Goal: Communication & Community: Answer question/provide support

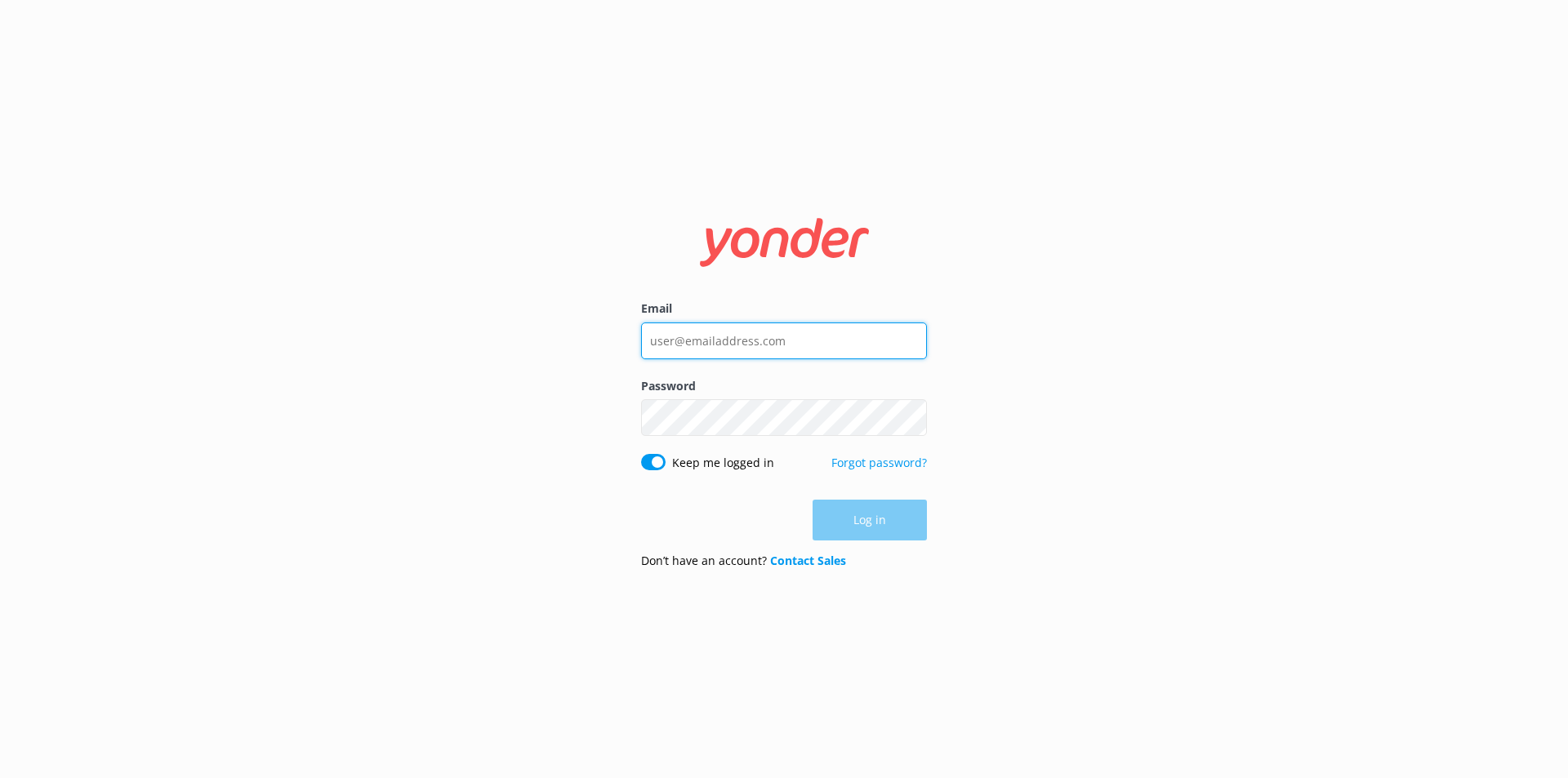
type input "[EMAIL_ADDRESS][DOMAIN_NAME]"
click at [886, 520] on div "Log in" at bounding box center [784, 520] width 286 height 41
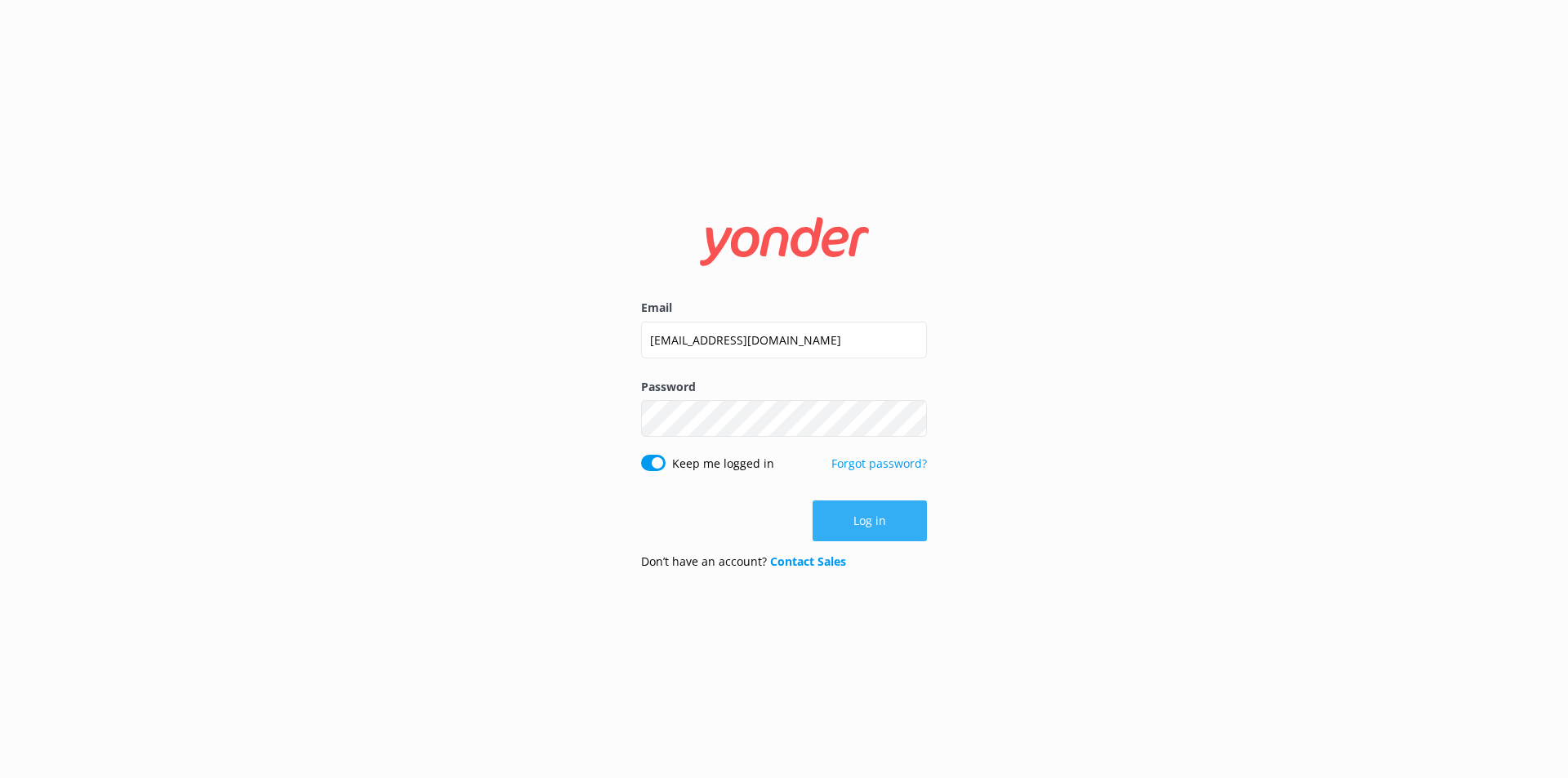
click at [867, 526] on button "Log in" at bounding box center [869, 521] width 115 height 41
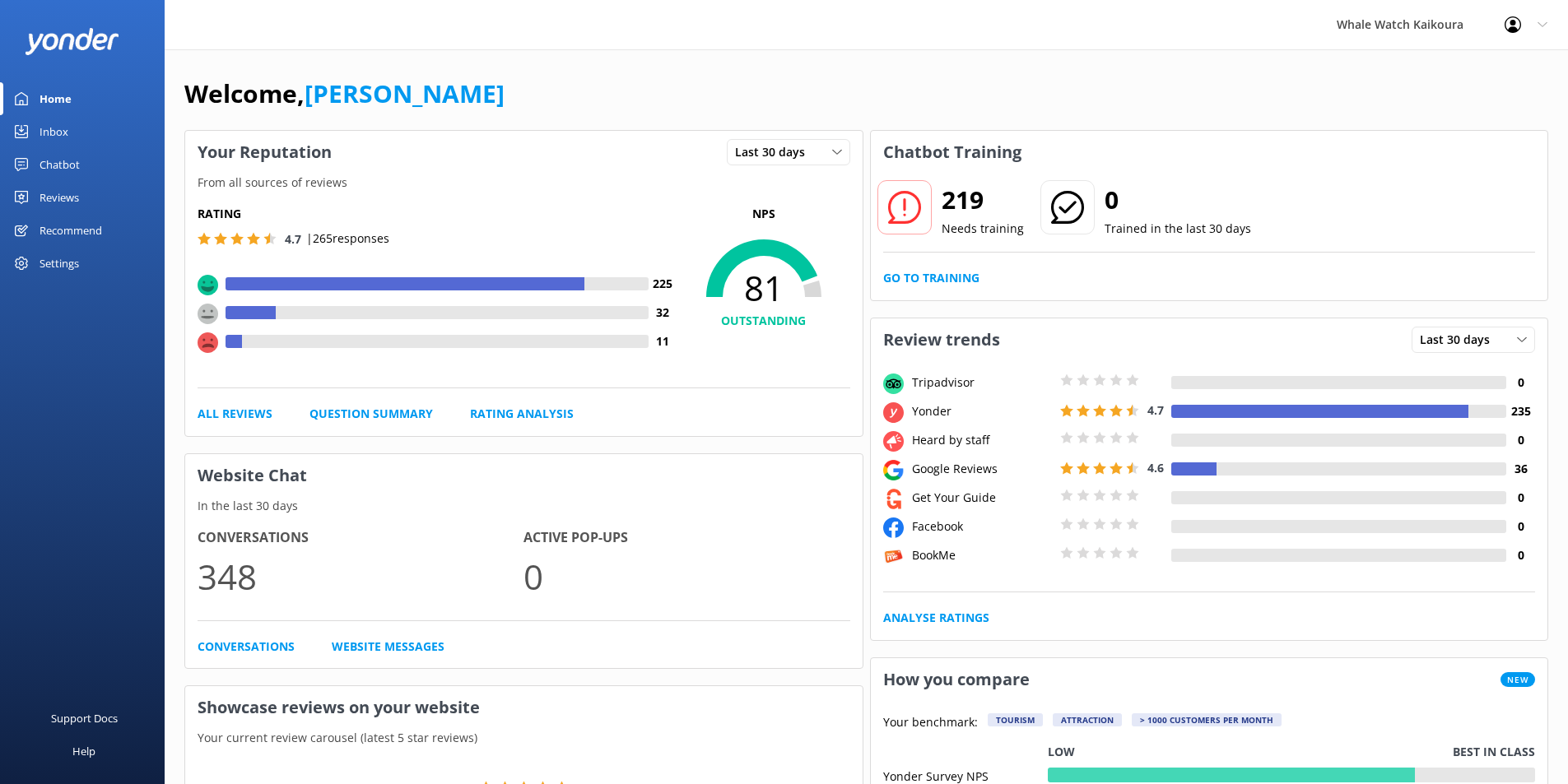
click at [55, 197] on div "Reviews" at bounding box center [59, 196] width 39 height 33
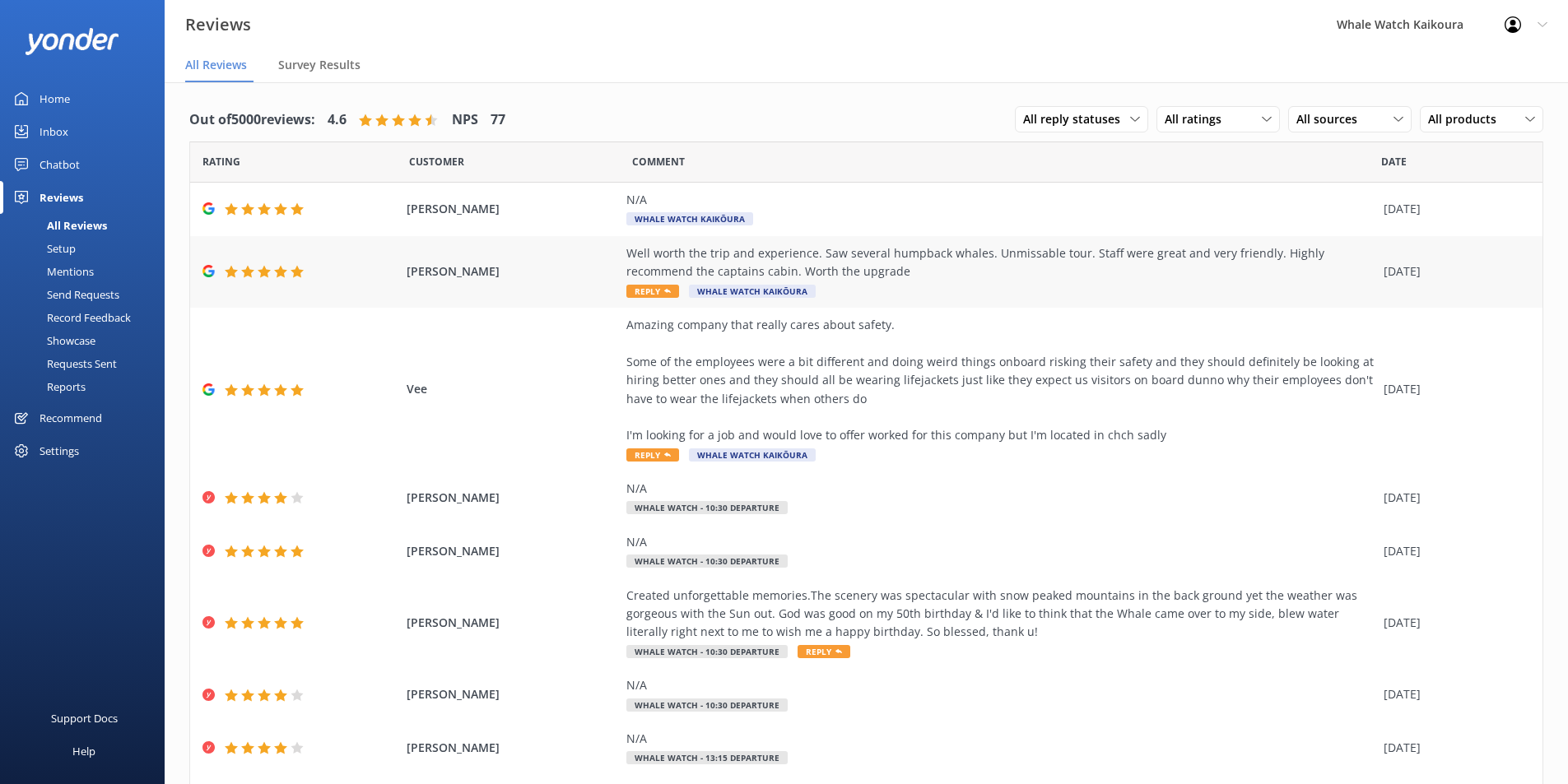
click at [547, 264] on span "[PERSON_NAME]" at bounding box center [512, 272] width 212 height 18
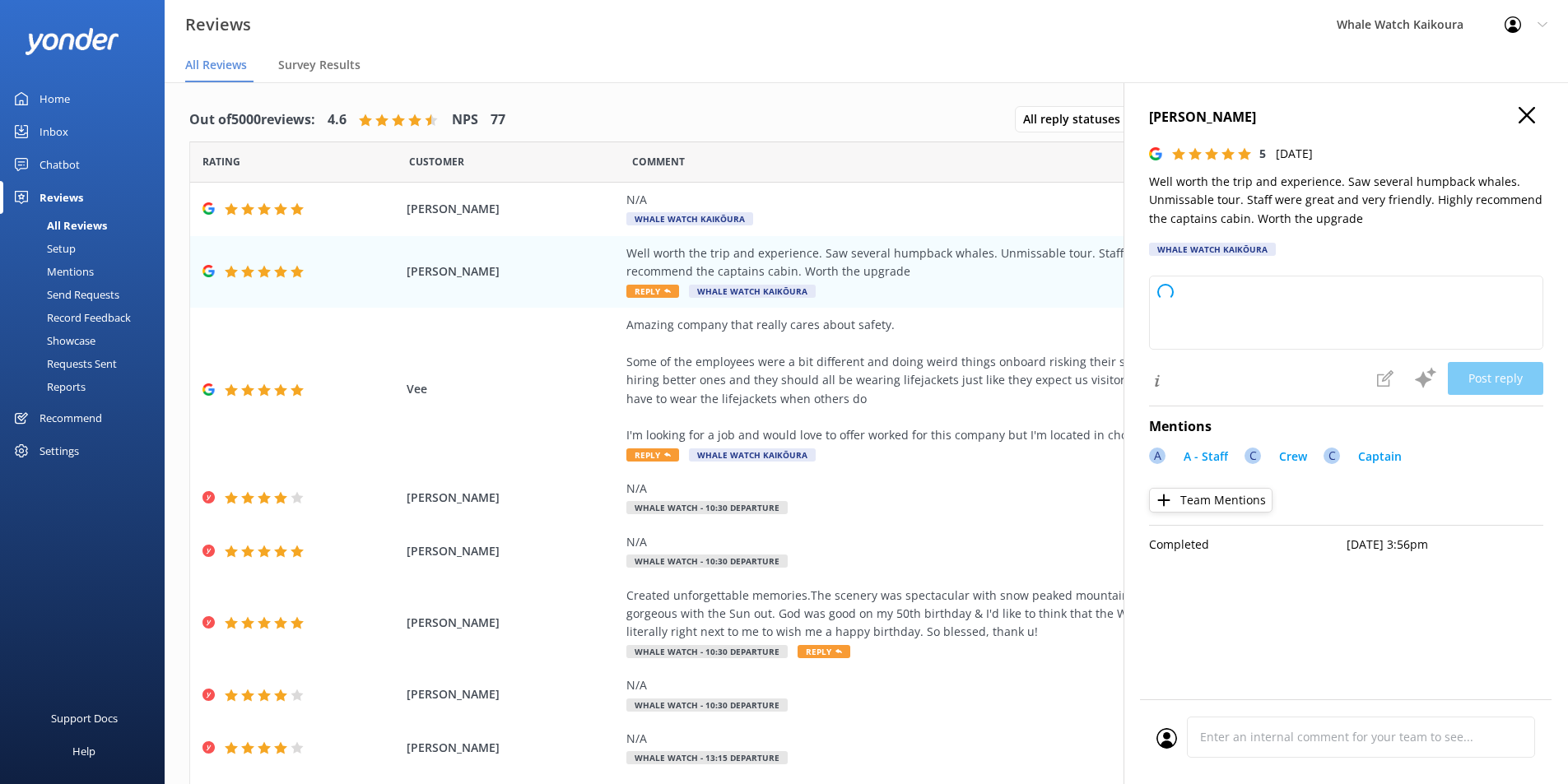
type textarea "Thank you so much for your wonderful review! We're thrilled you had such a memo…"
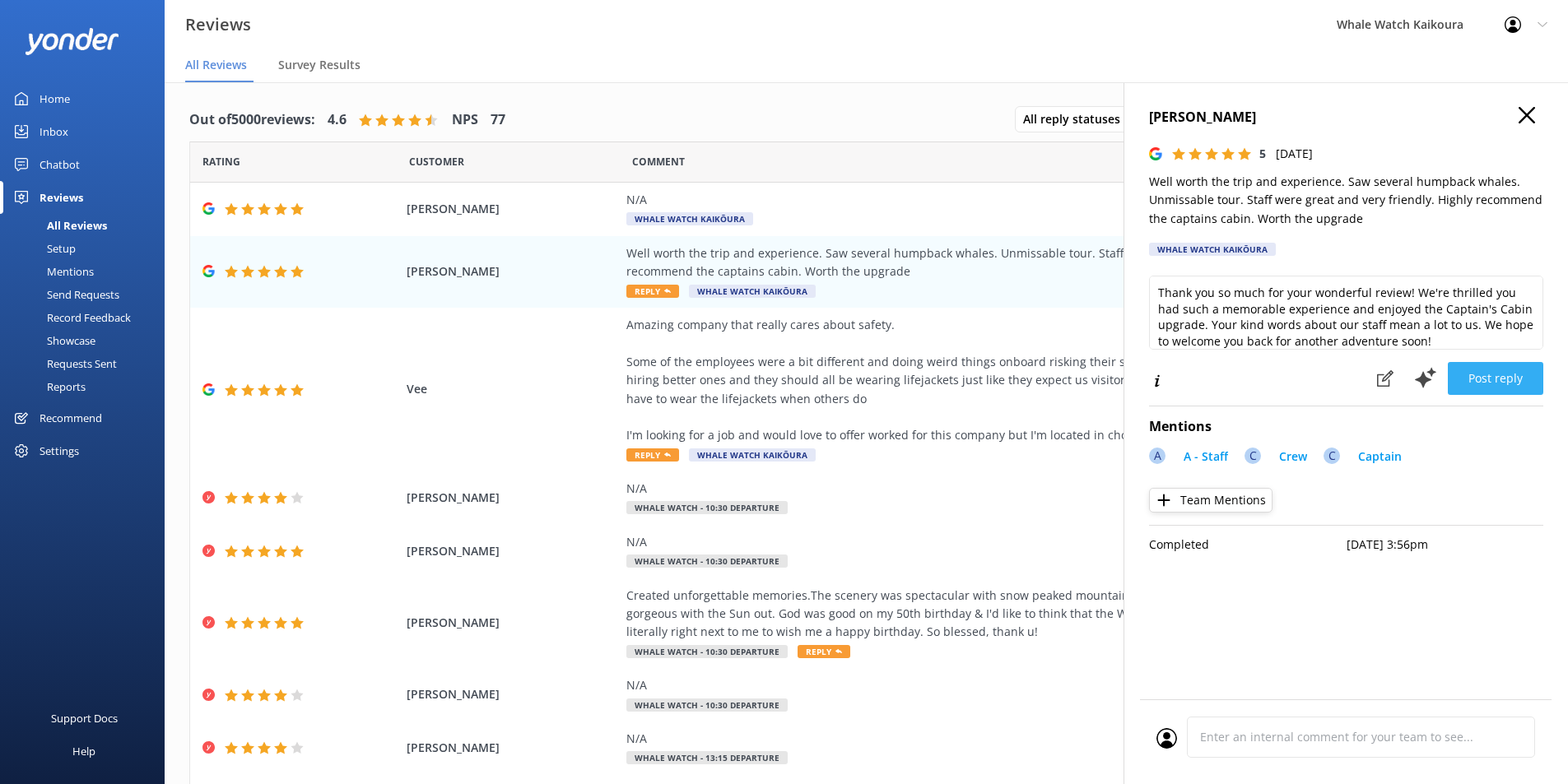
click at [1510, 383] on button "Post reply" at bounding box center [1495, 378] width 96 height 33
click at [696, 389] on div "Amazing company that really cares about safety. Some of the employees were a bi…" at bounding box center [1000, 380] width 748 height 129
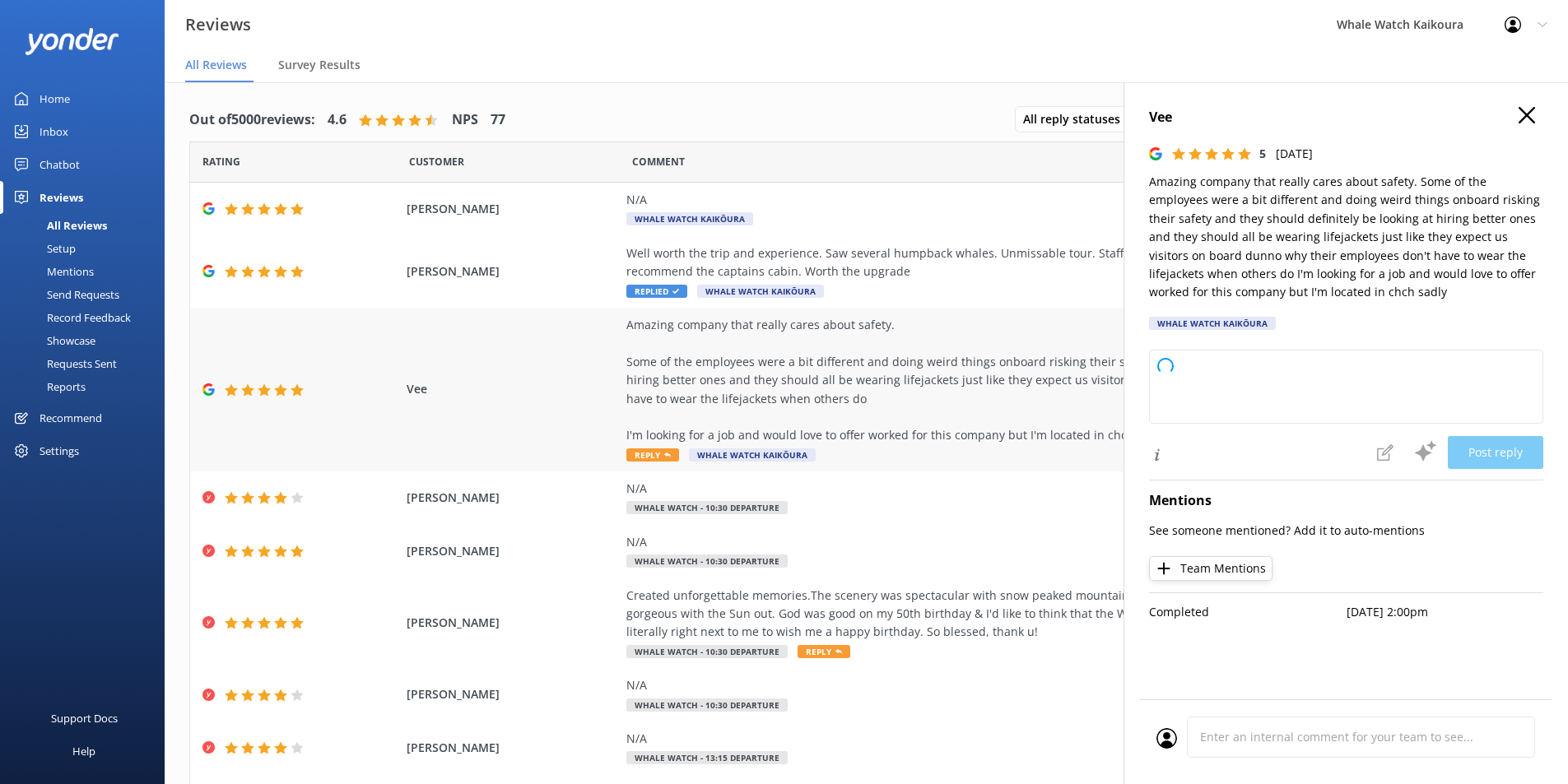
type textarea "Thank you so much for your positive review and valuable feedback! We're glad yo…"
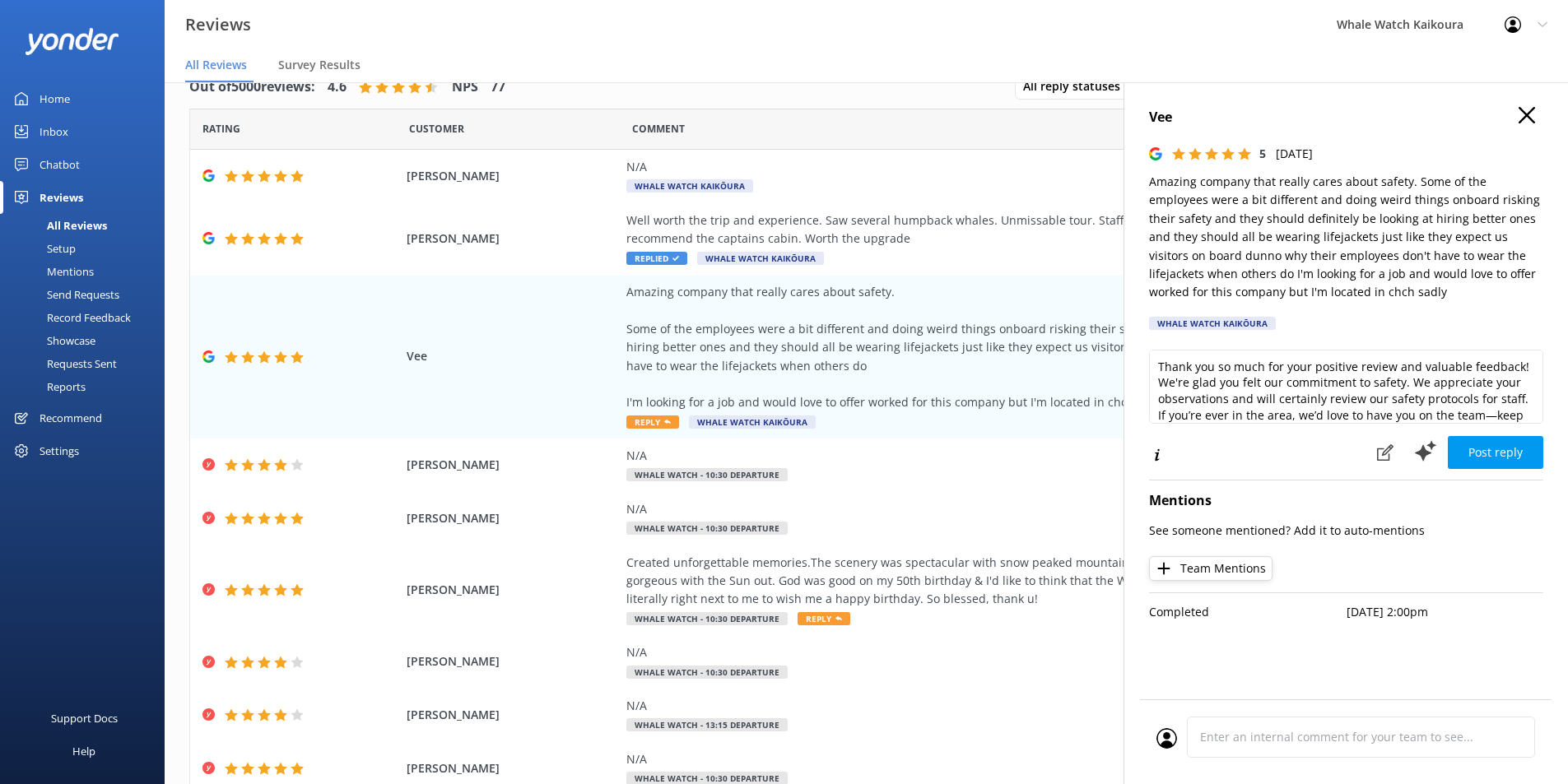
scroll to position [40, 0]
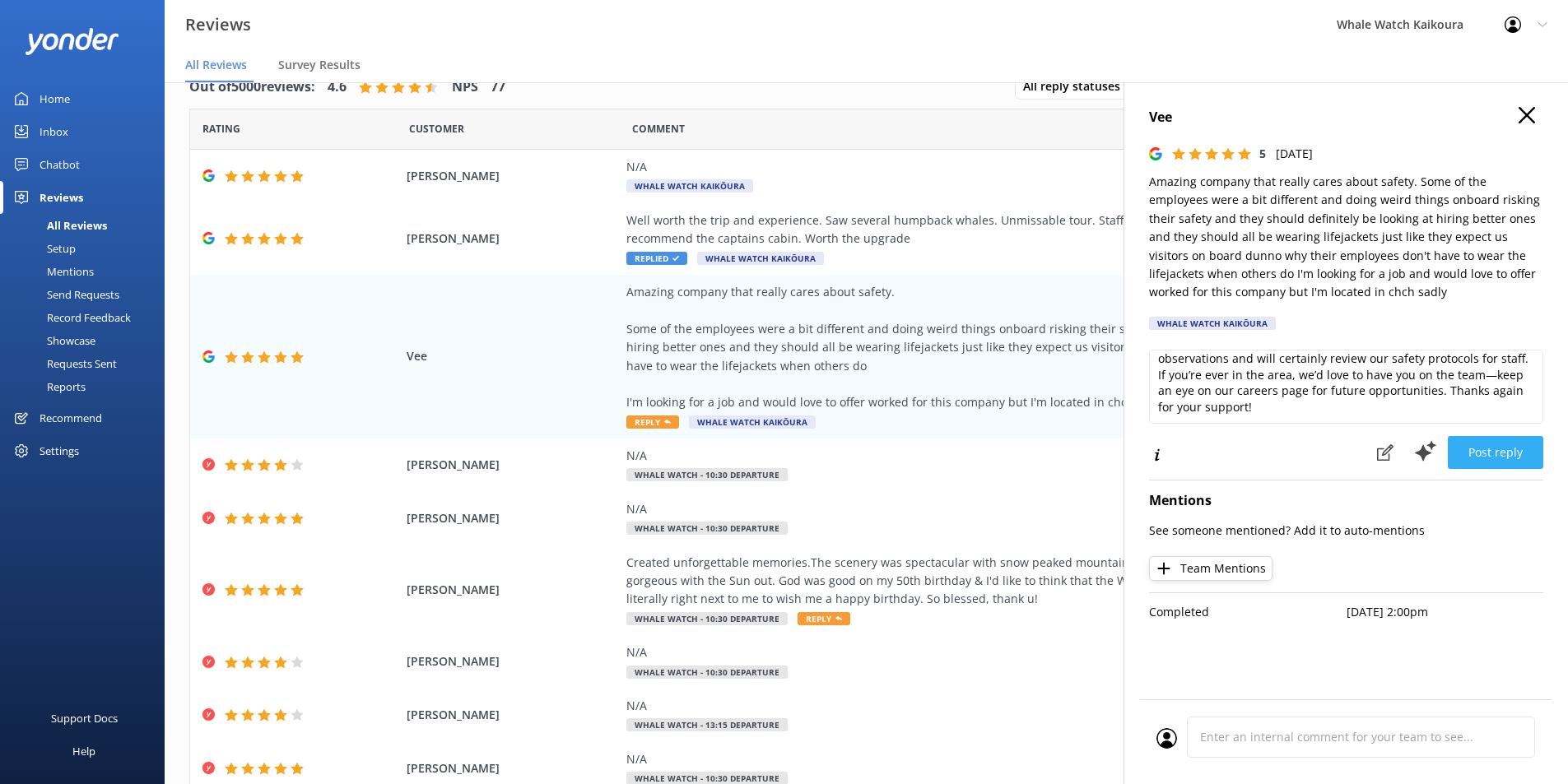
click at [1507, 449] on button "Post reply" at bounding box center [1495, 452] width 96 height 33
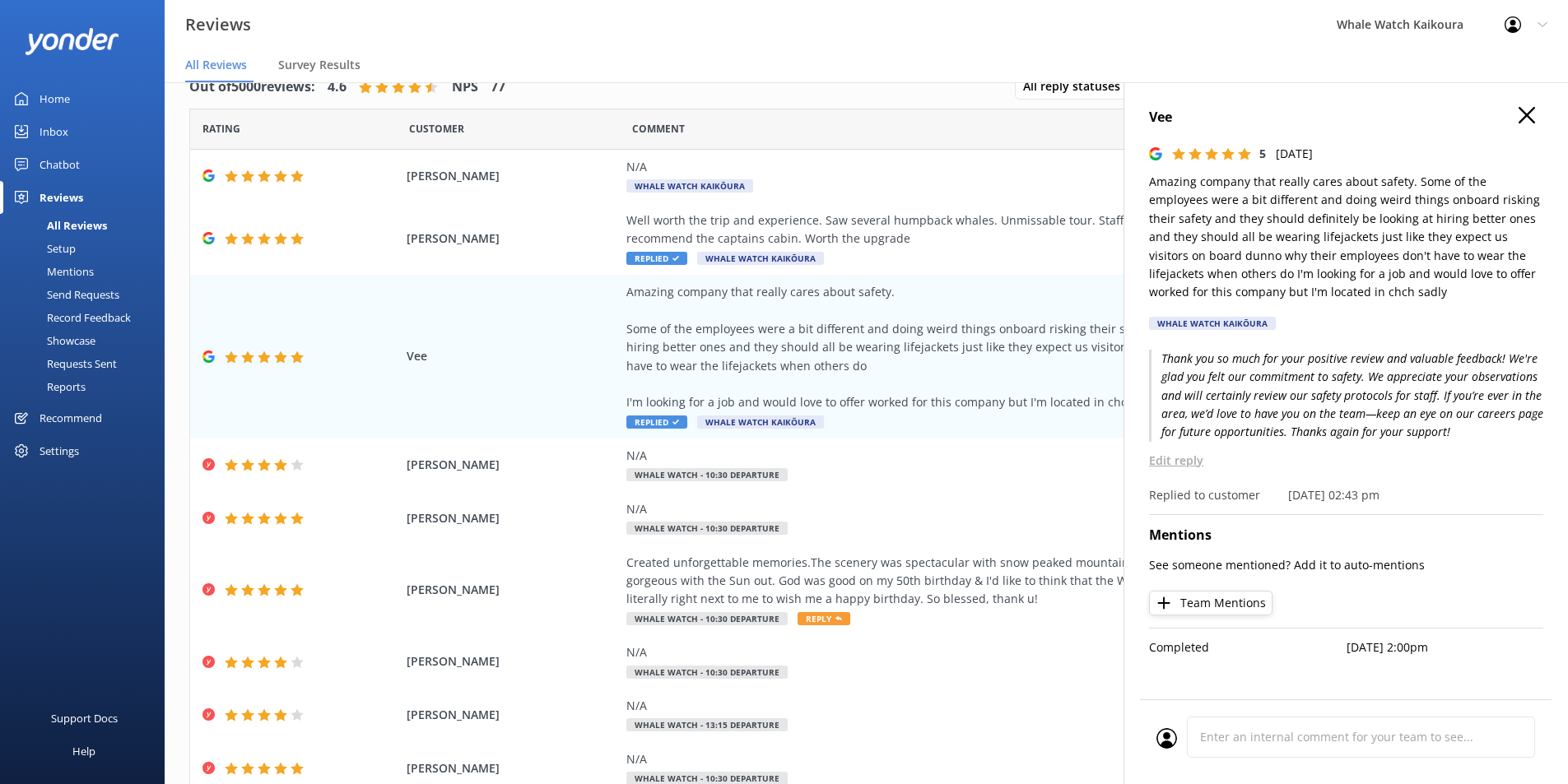
click at [1527, 112] on icon "button" at bounding box center [1527, 115] width 17 height 17
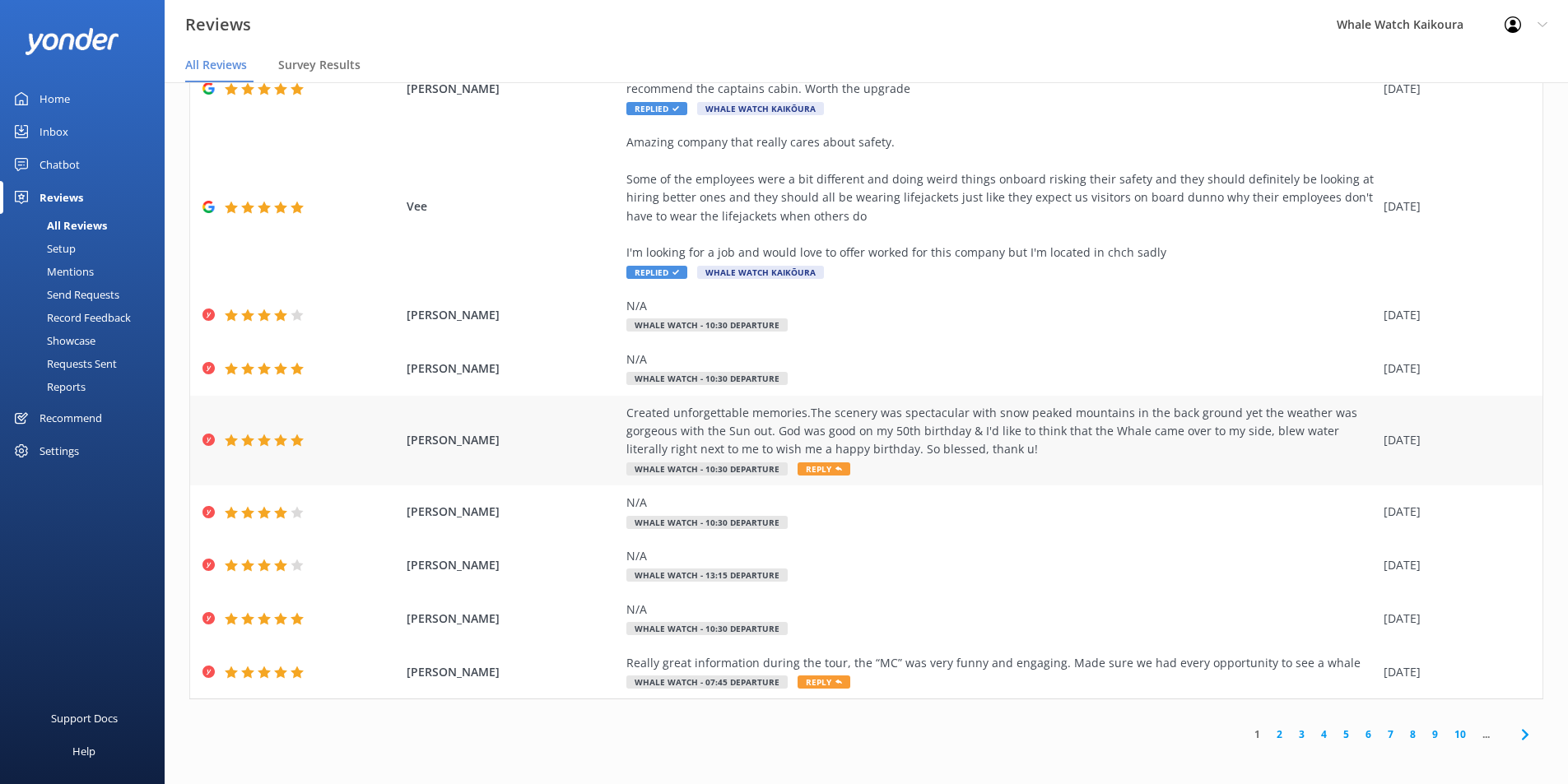
scroll to position [151, 0]
click at [988, 447] on div "Created unforgettable memories.The scenery was spectacular with snow peaked mou…" at bounding box center [1000, 431] width 748 height 55
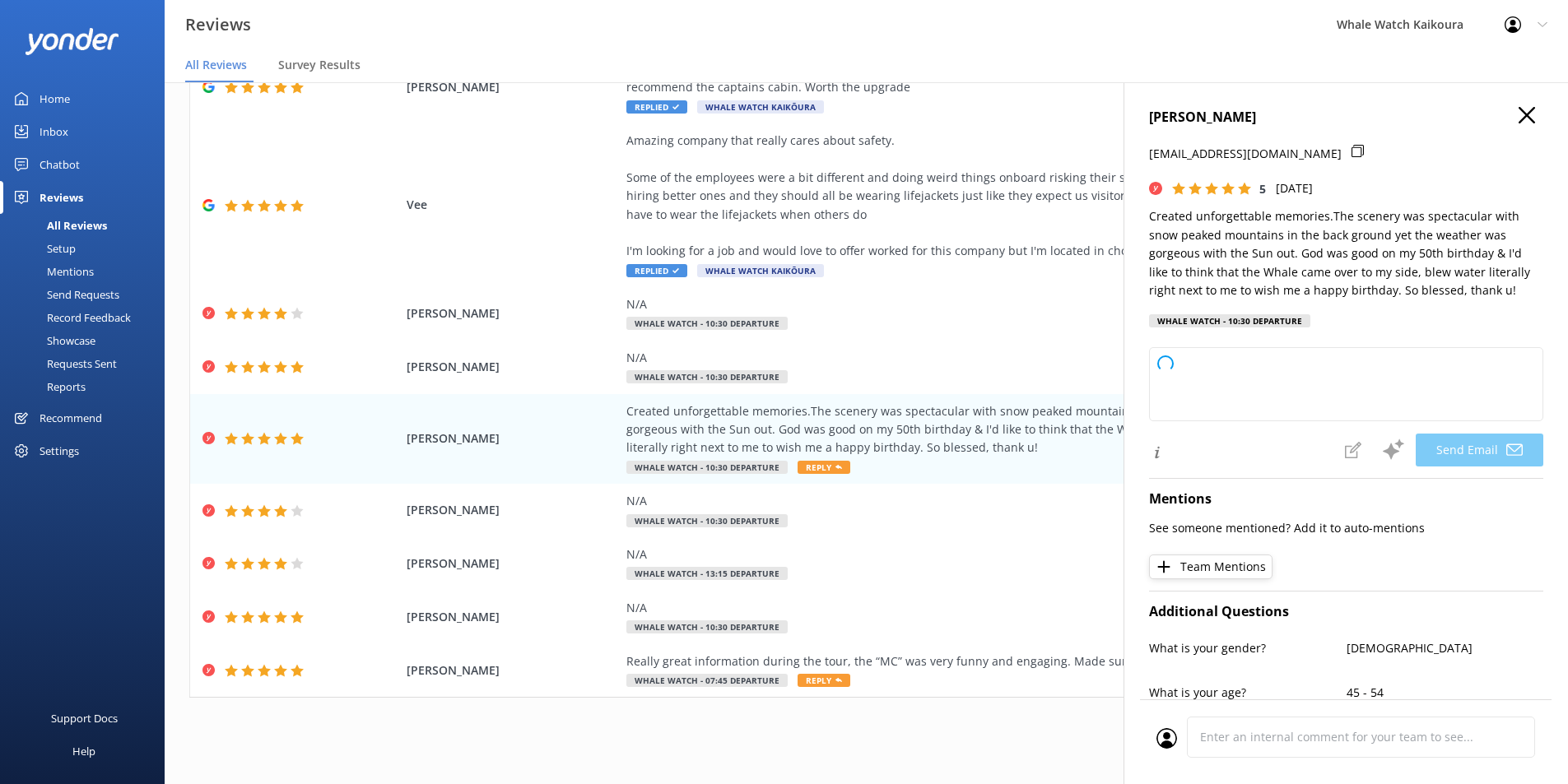
type textarea "Dear [PERSON_NAME], Thank you so much for your wonderful review! We’re thrilled…"
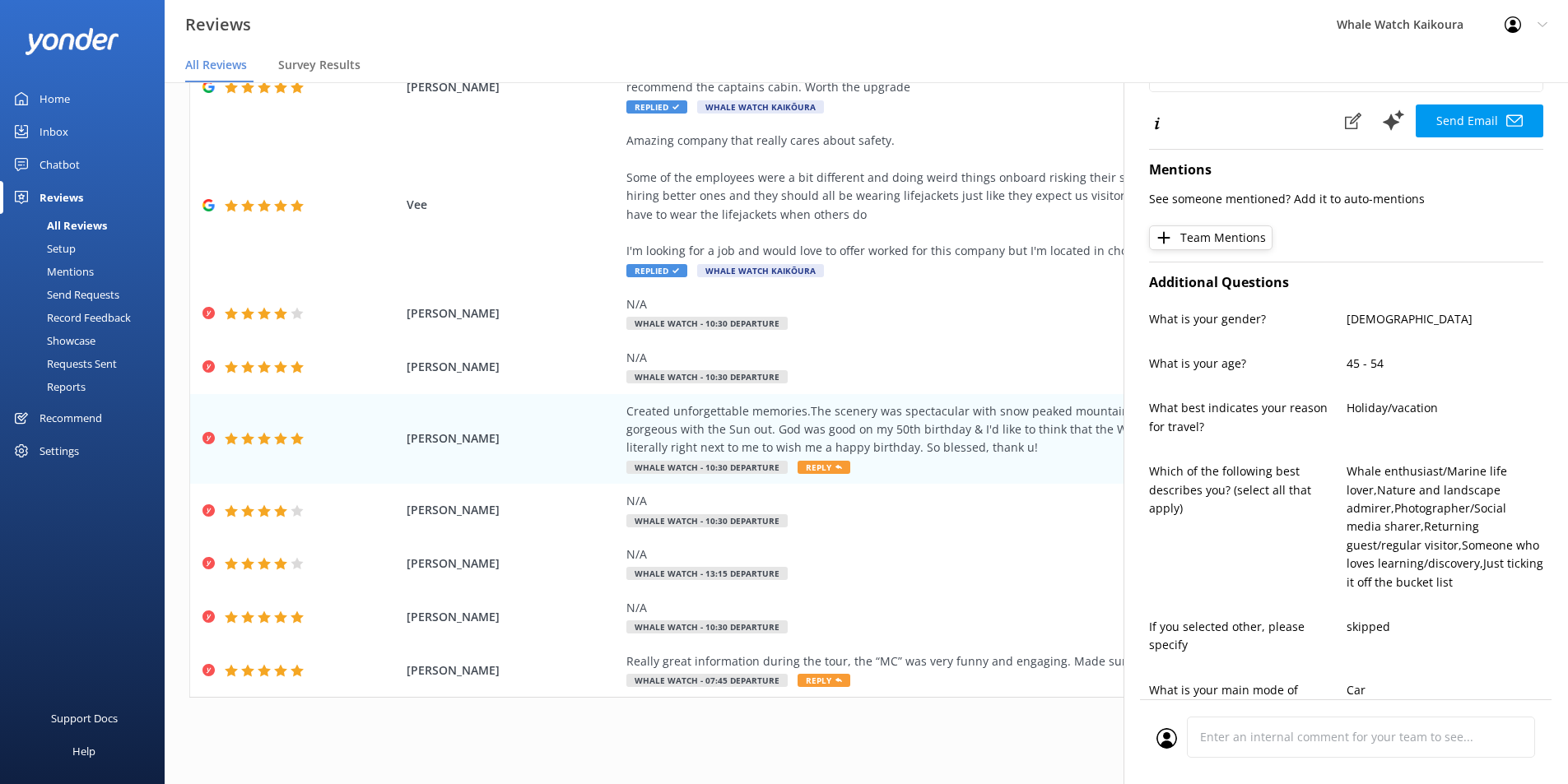
scroll to position [0, 0]
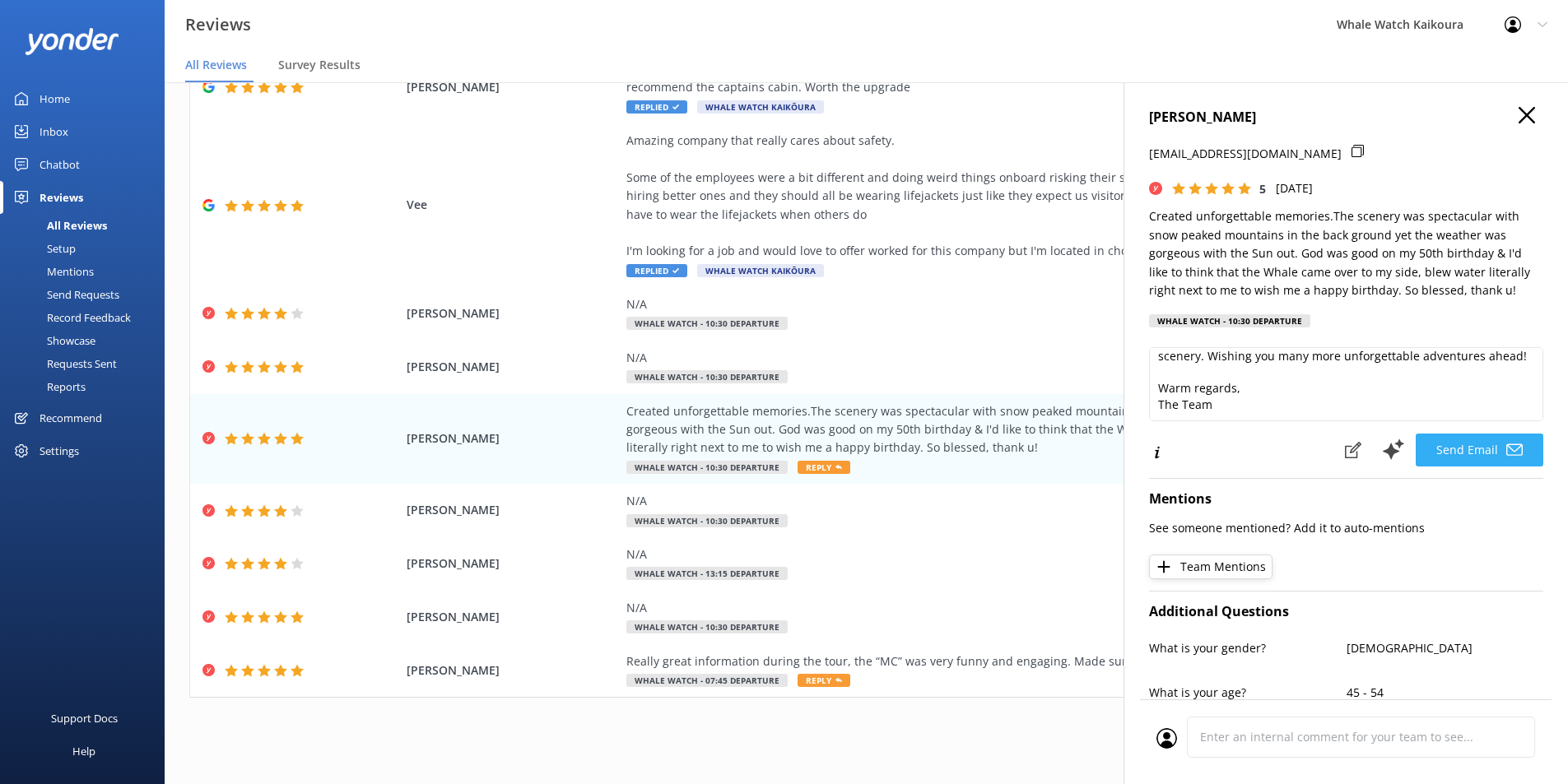
click at [1475, 451] on button "Send Email" at bounding box center [1479, 449] width 127 height 33
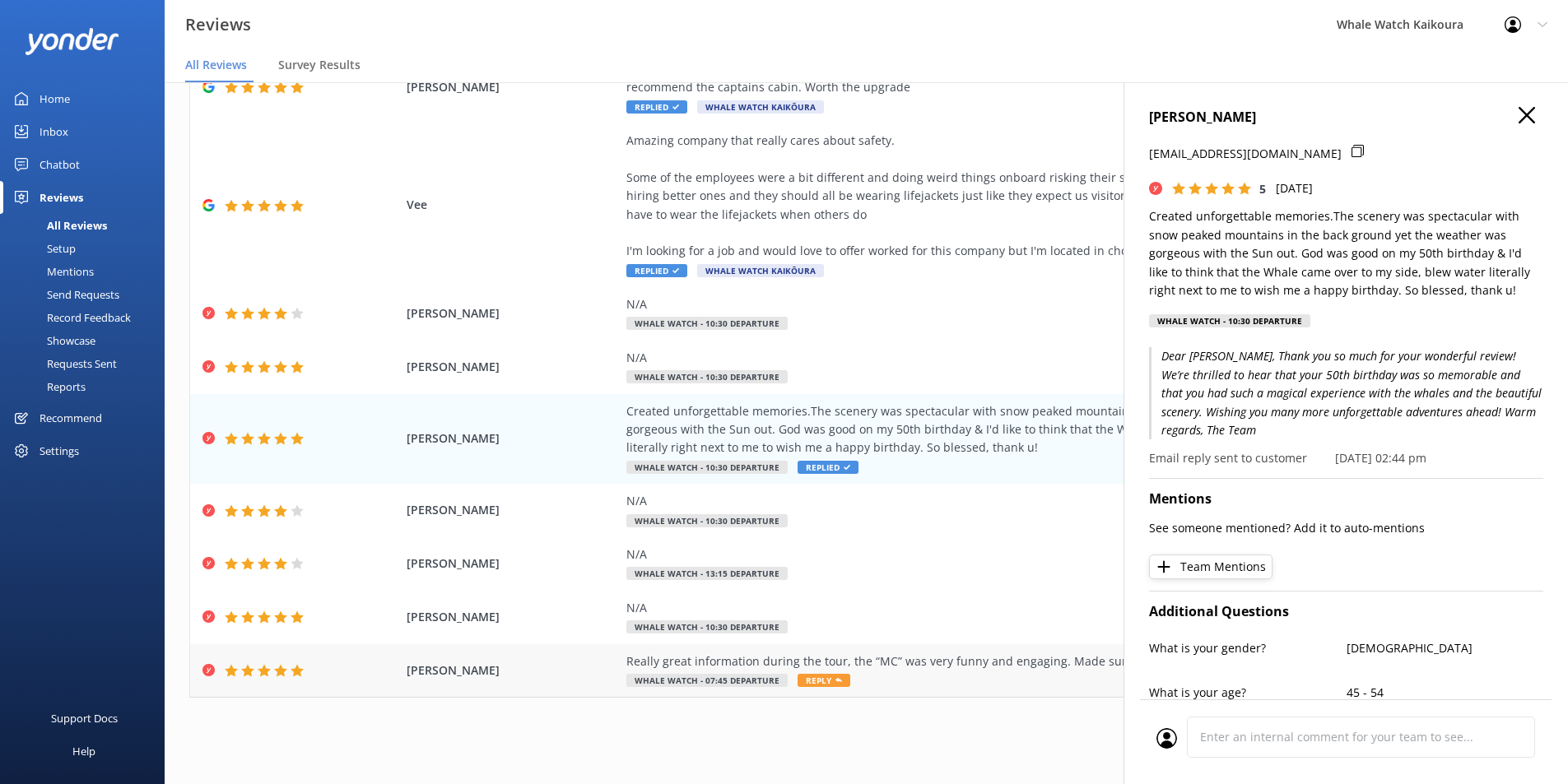
click at [798, 648] on div "[PERSON_NAME] Really great information during the tour, the “MC” was very funny…" at bounding box center [866, 671] width 1352 height 53
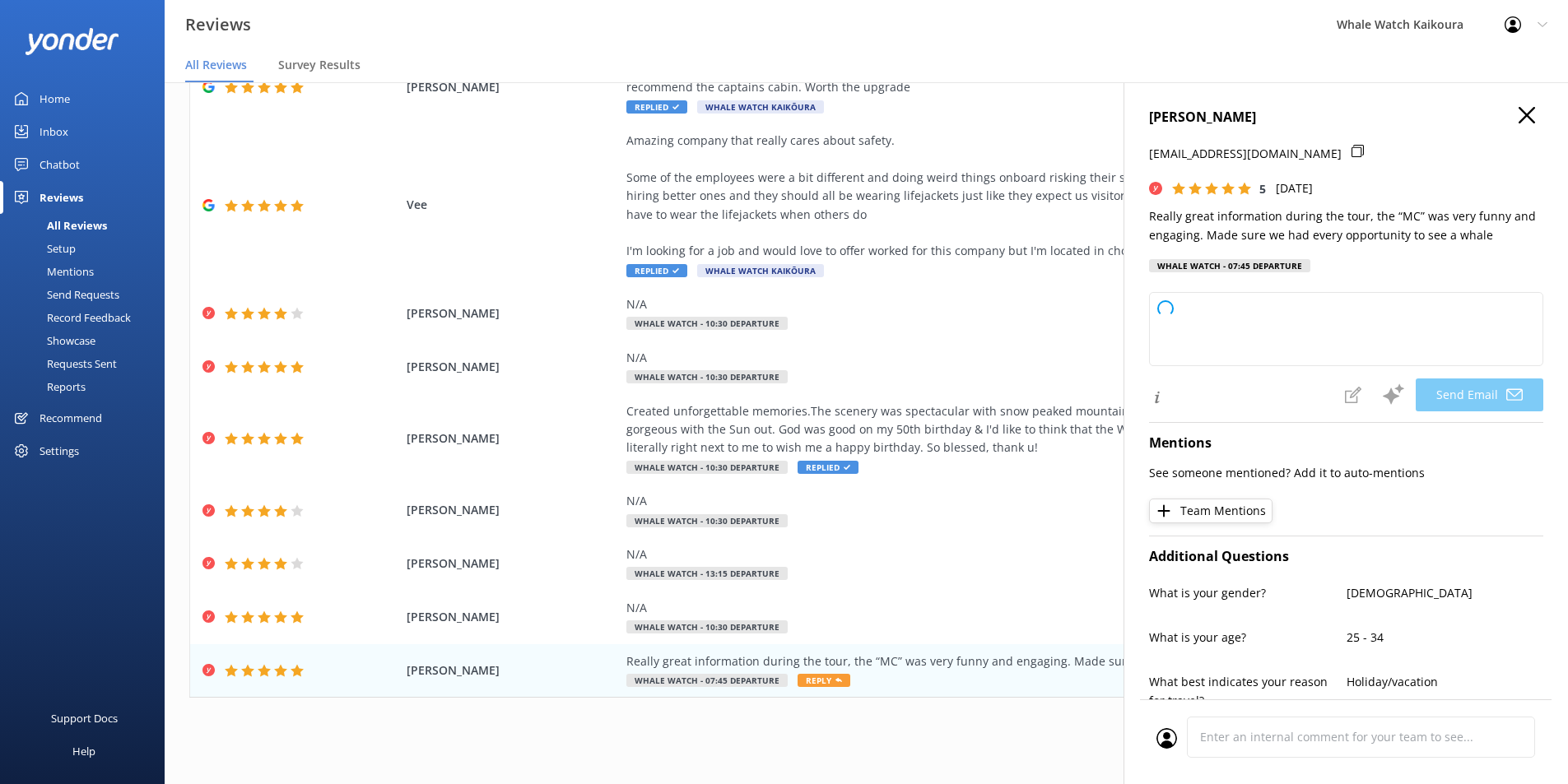
type textarea "Thank you so much, [PERSON_NAME]! We're thrilled you enjoyed the tour and had f…"
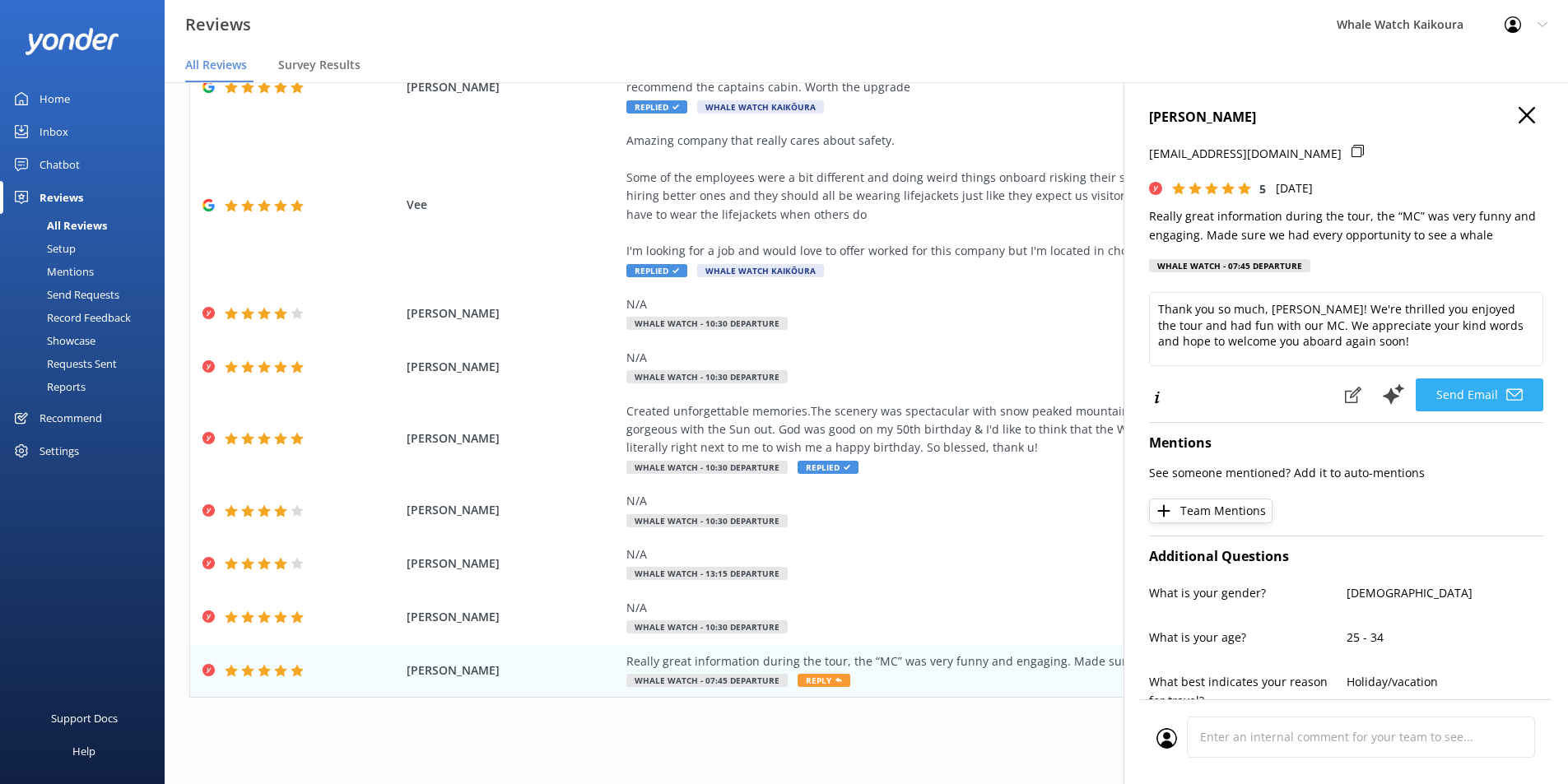
click at [1470, 412] on button "Send Email" at bounding box center [1479, 394] width 127 height 33
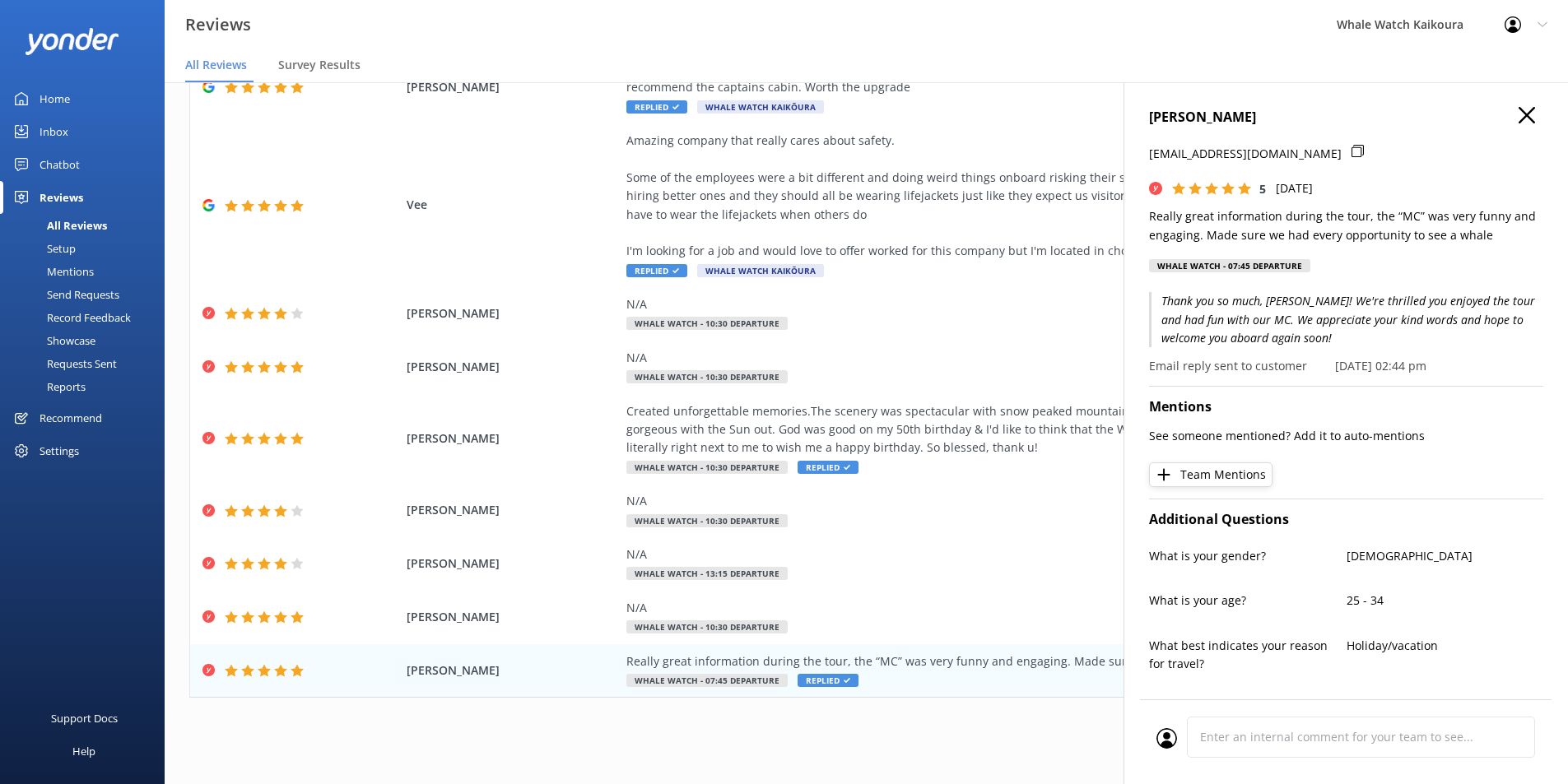
click at [1520, 111] on use "button" at bounding box center [1527, 115] width 17 height 17
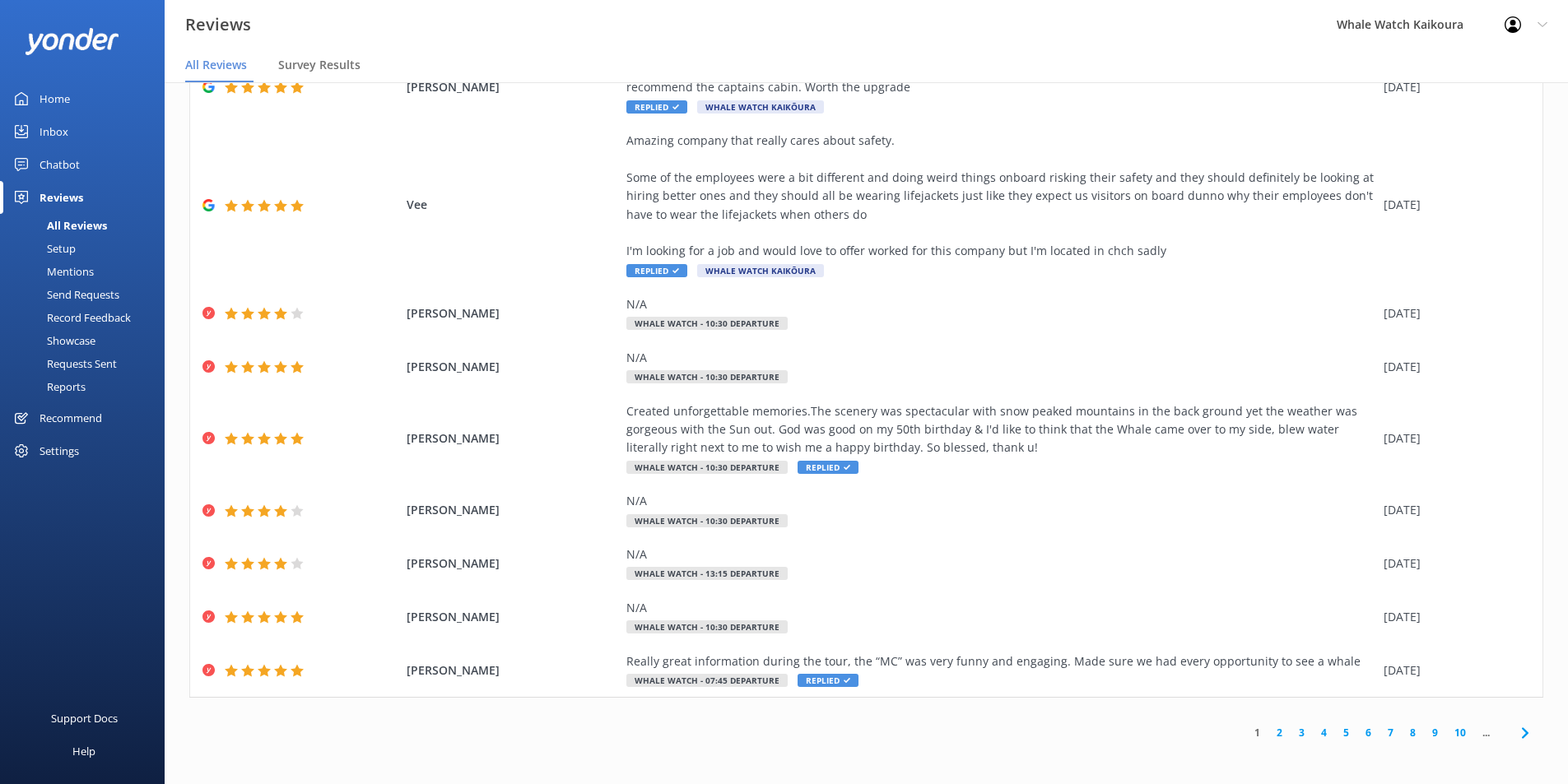
click at [1521, 731] on use at bounding box center [1524, 733] width 7 height 11
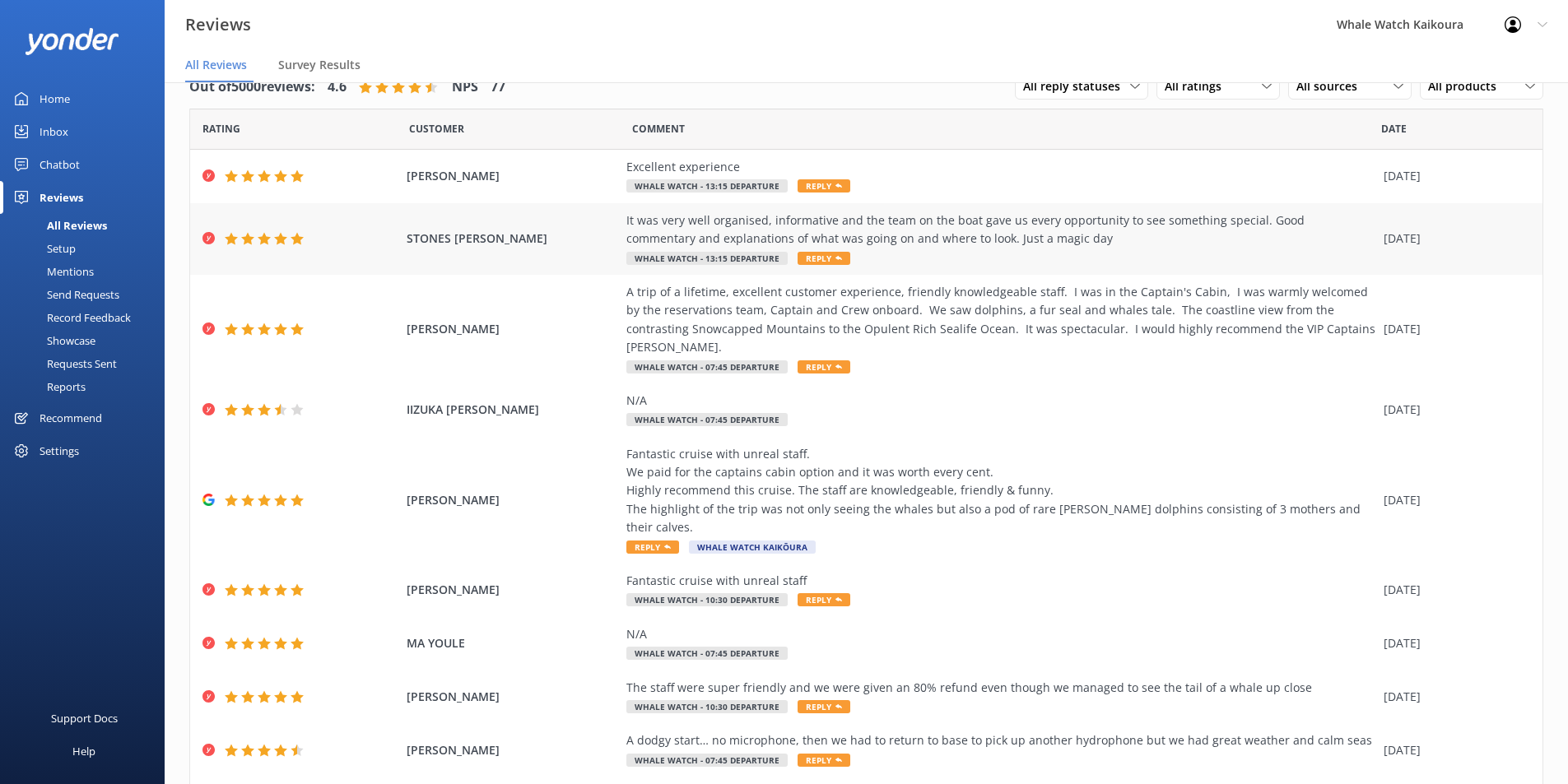
click at [582, 239] on span "STONES [PERSON_NAME]" at bounding box center [512, 239] width 212 height 18
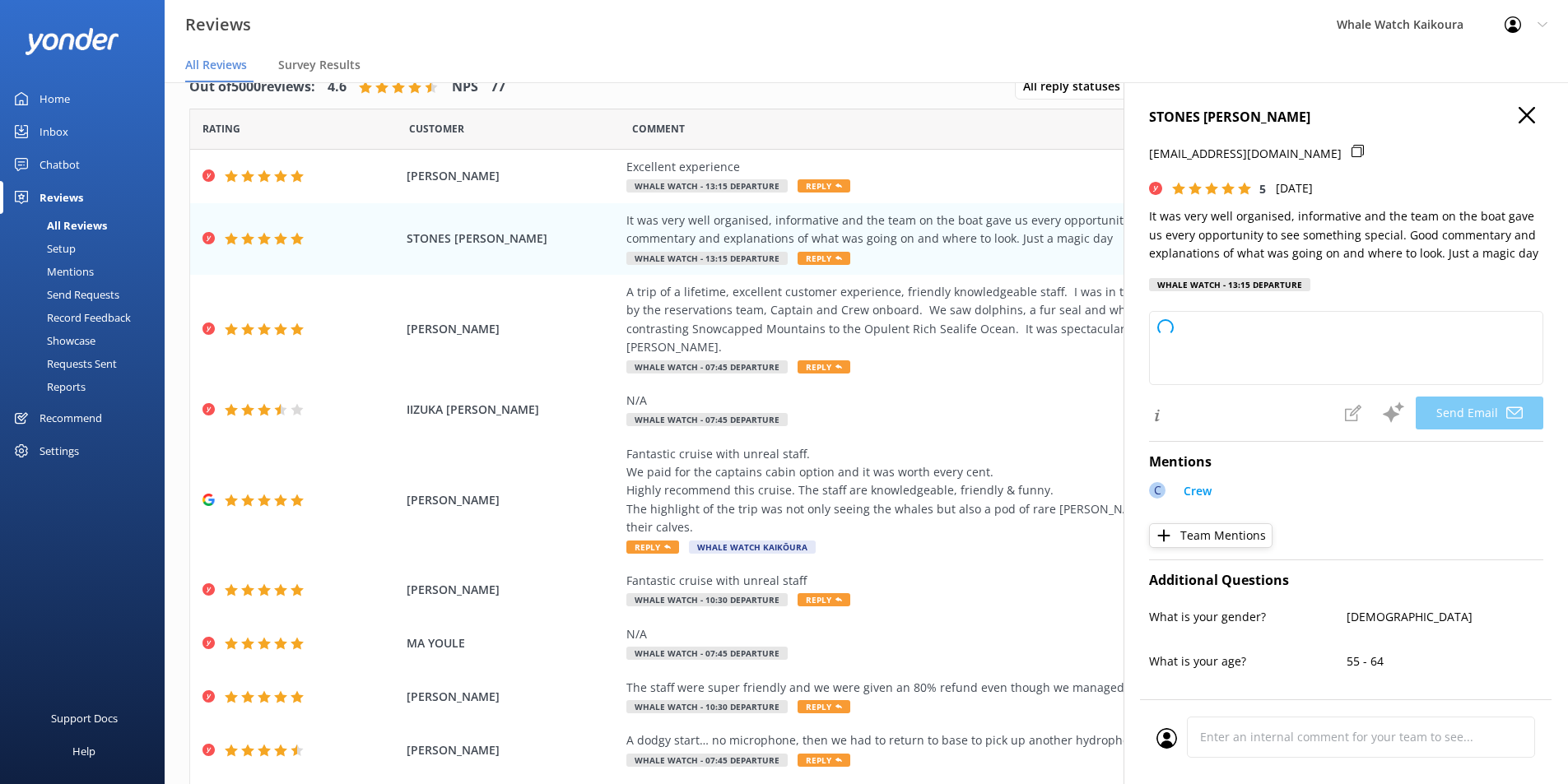
type textarea "Thank you so much for your wonderful review, STONES! We're thrilled you had suc…"
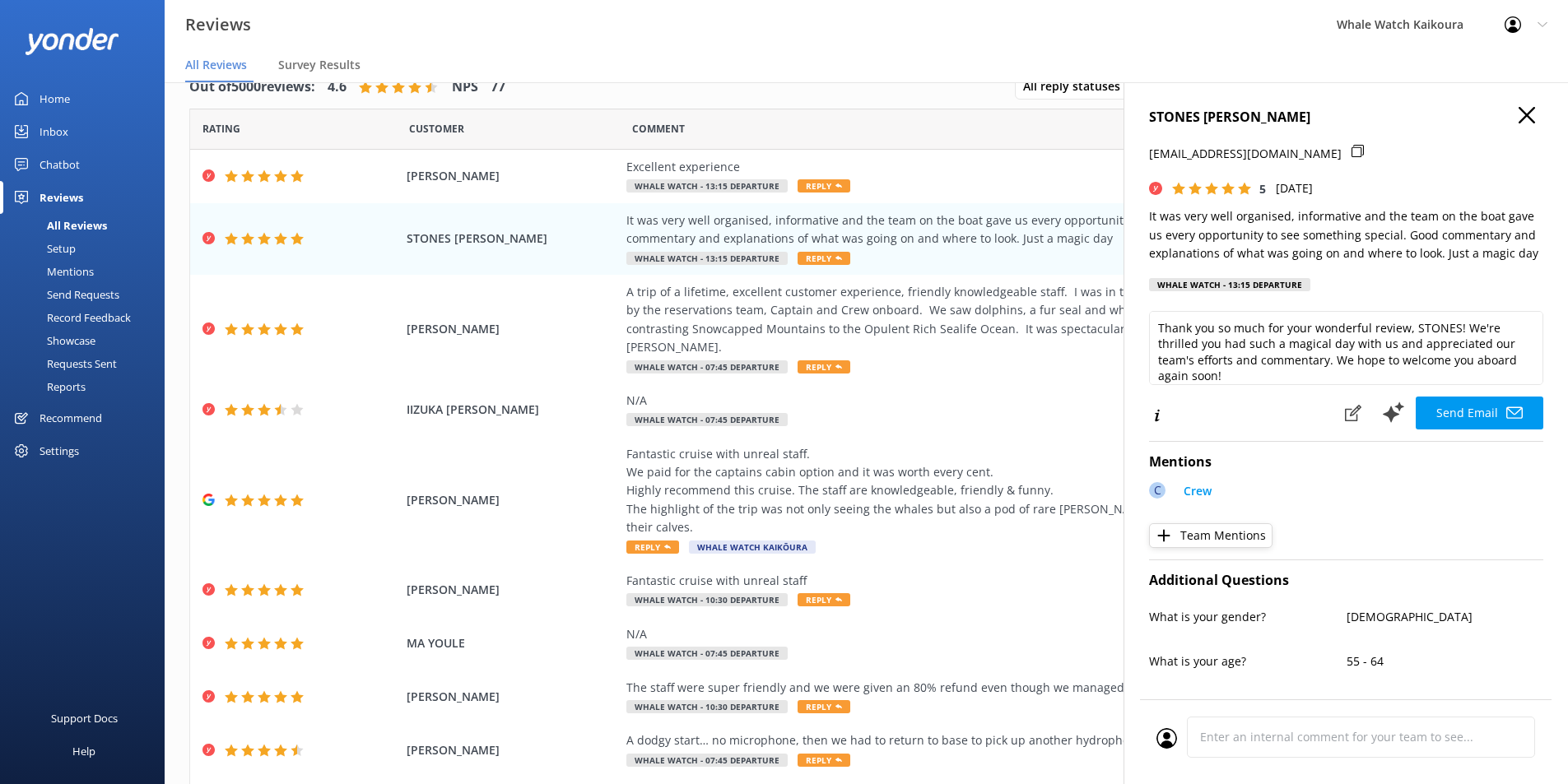
click at [1481, 408] on button "Send Email" at bounding box center [1479, 413] width 127 height 33
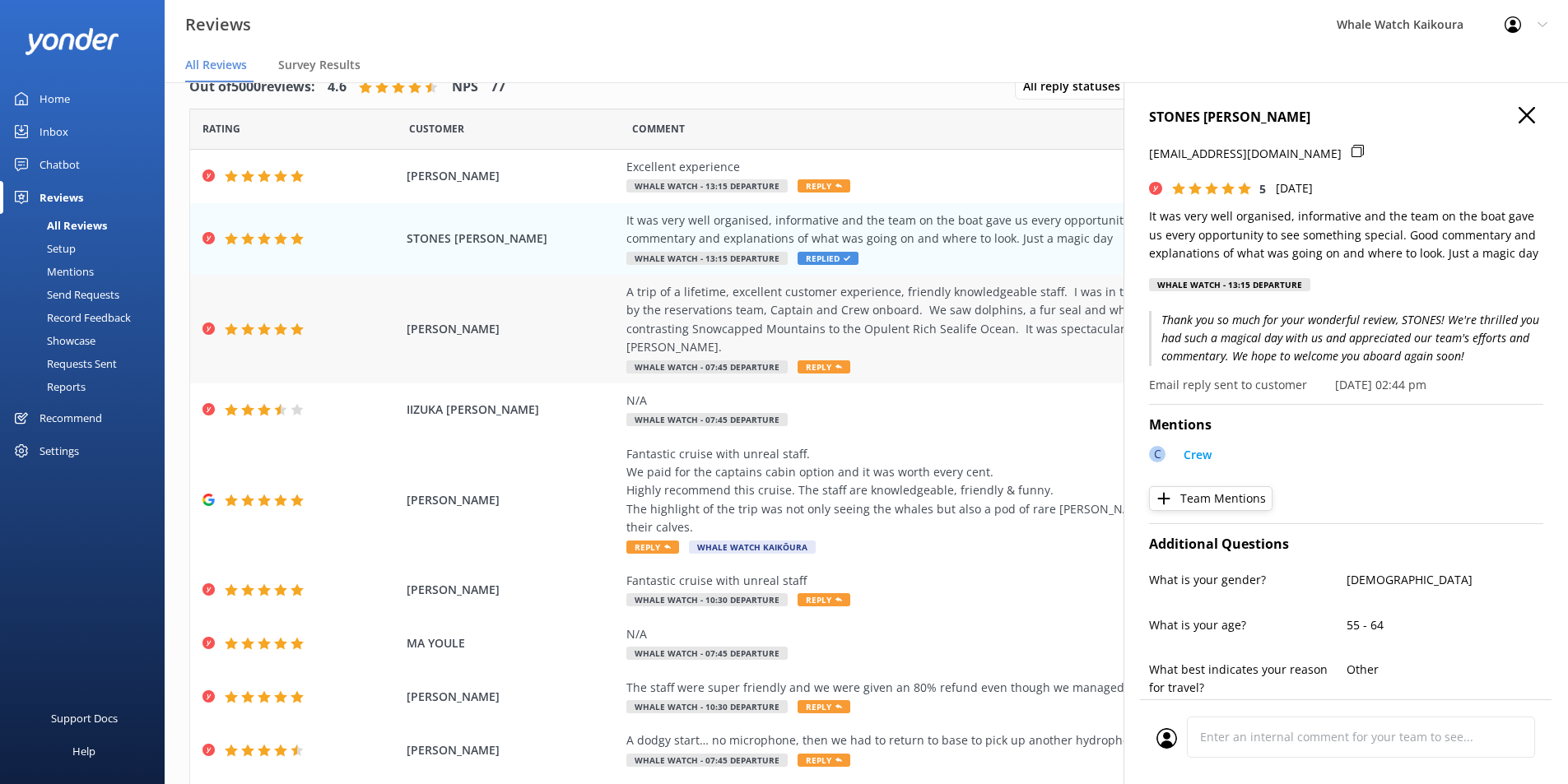
click at [627, 311] on div "A trip of a lifetime, excellent customer experience, friendly knowledgeable sta…" at bounding box center [1000, 320] width 748 height 74
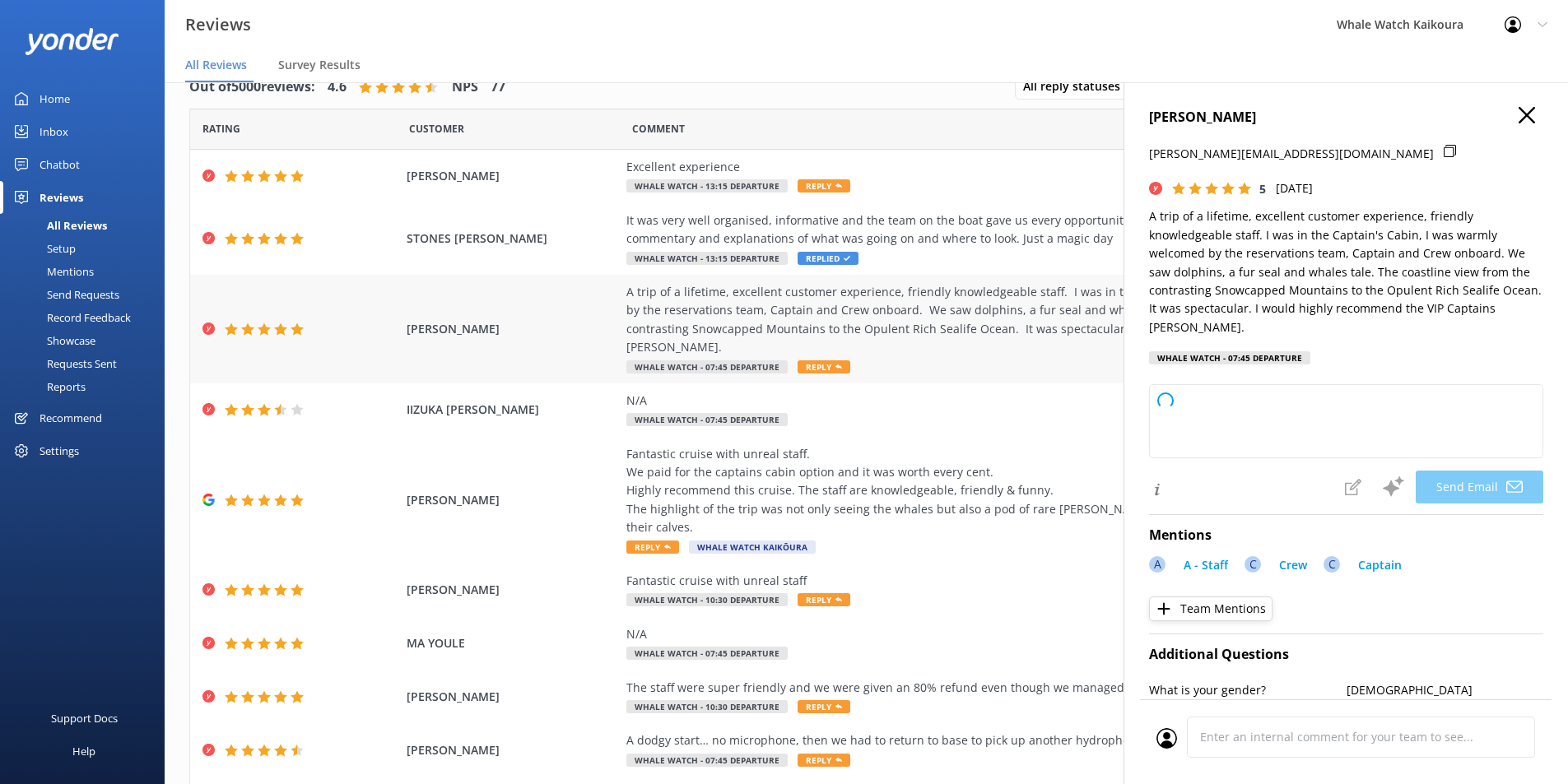
type textarea "Thank you so much, [PERSON_NAME], for your wonderful review! We're thrilled to …"
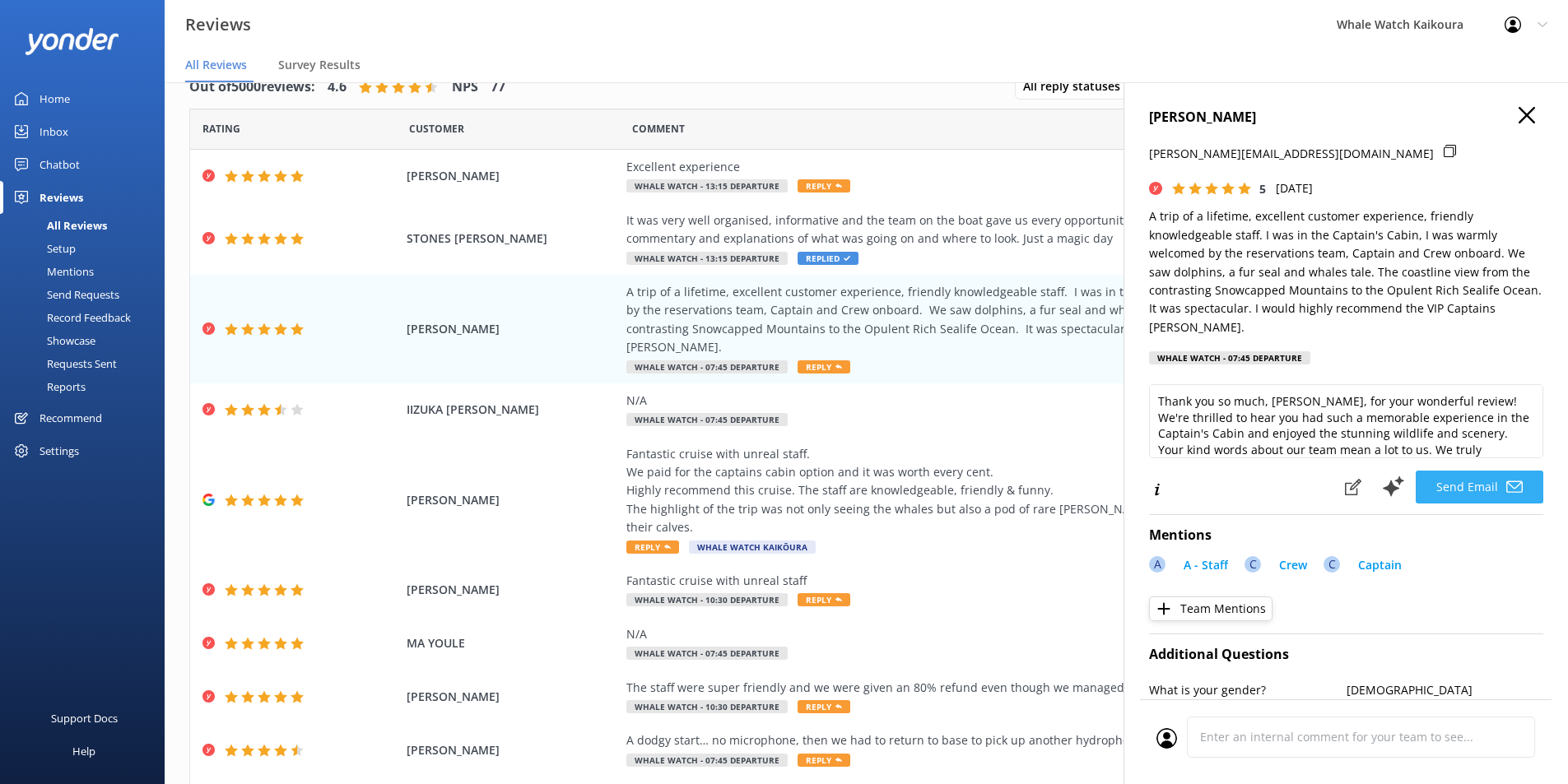
click at [1472, 471] on button "Send Email" at bounding box center [1479, 487] width 127 height 33
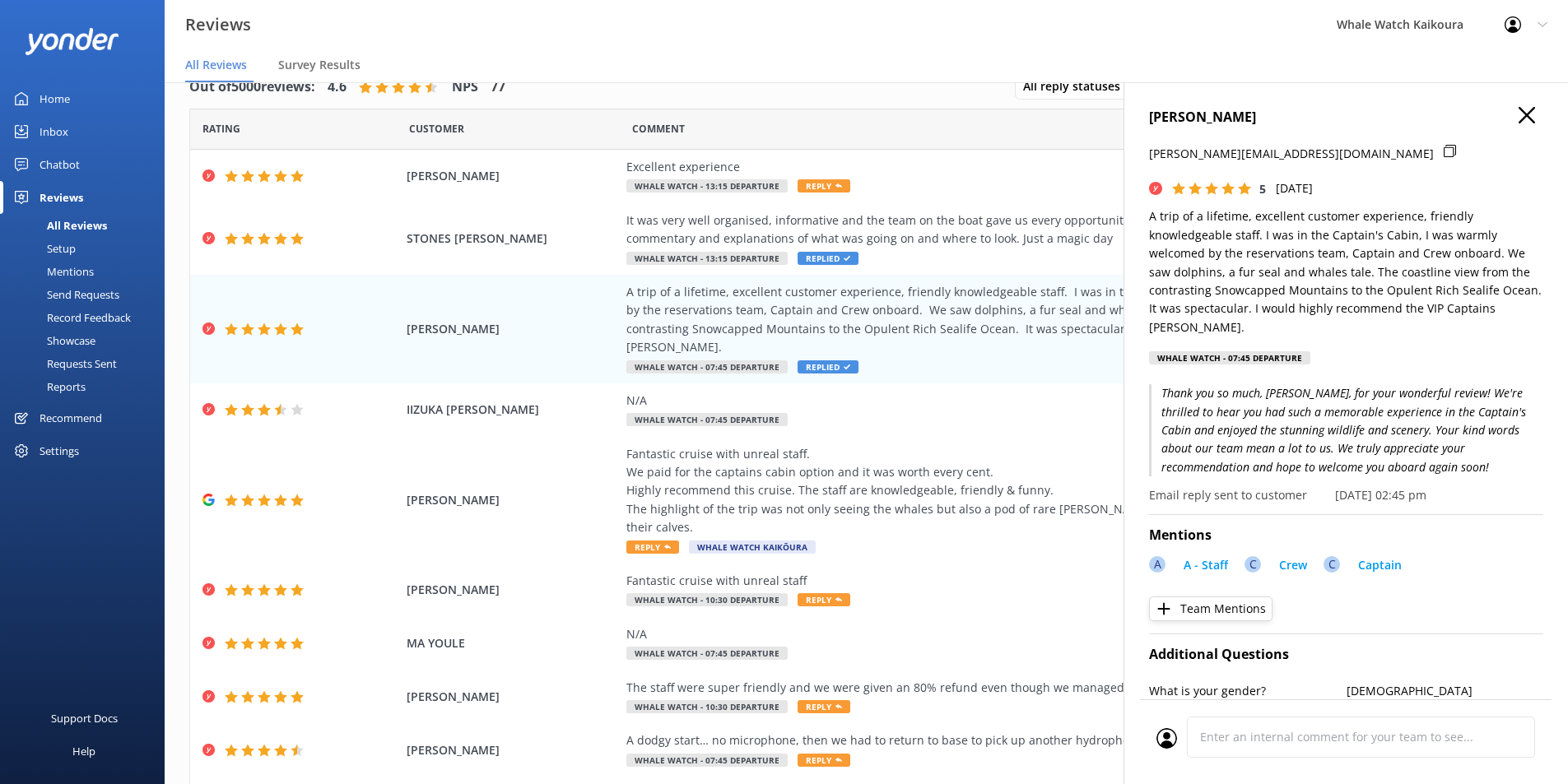
click at [1519, 118] on use "button" at bounding box center [1527, 115] width 17 height 17
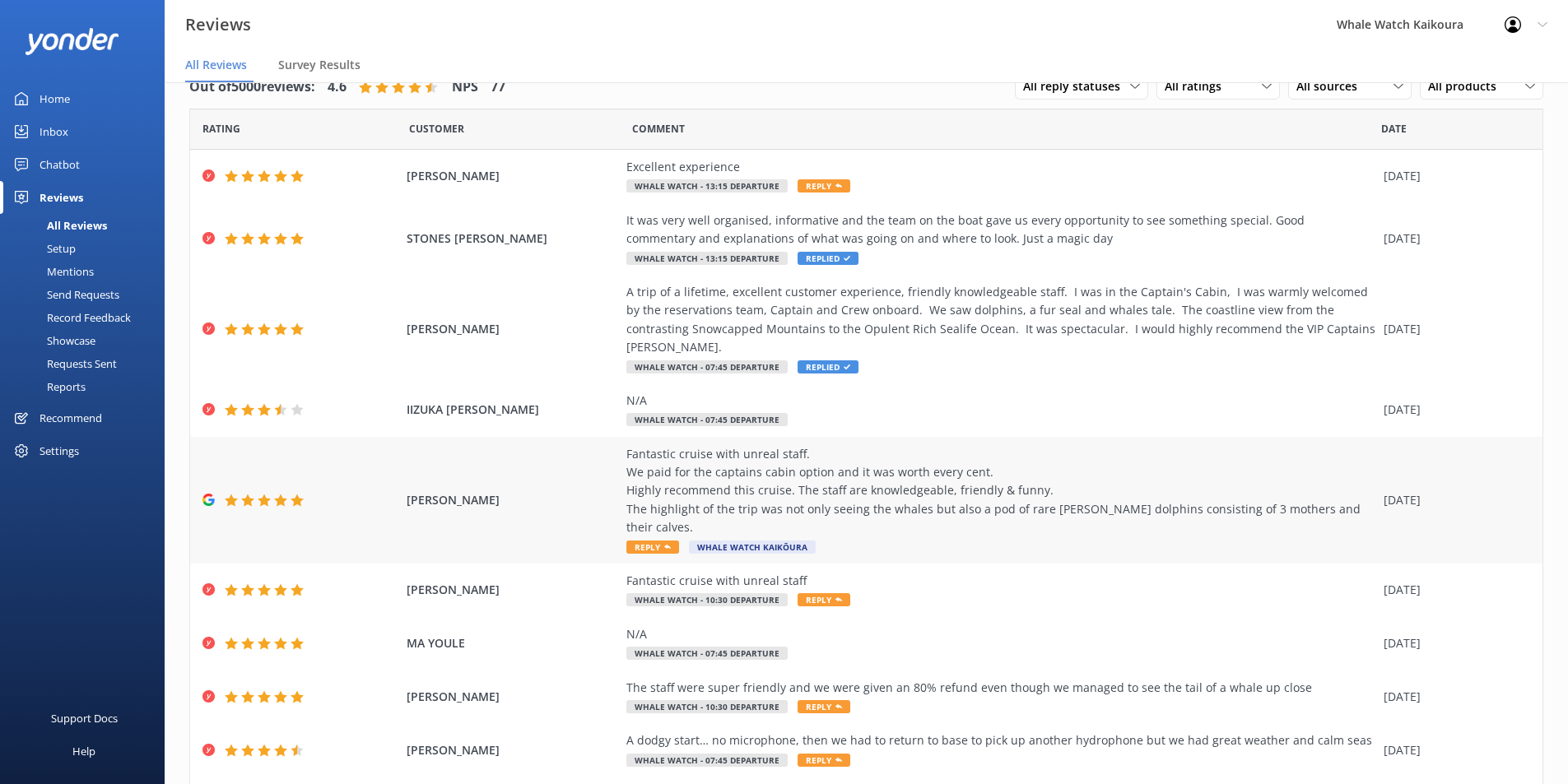
click at [748, 471] on div "Fantastic cruise with unreal staff. We paid for the captains cabin option and i…" at bounding box center [1000, 491] width 748 height 92
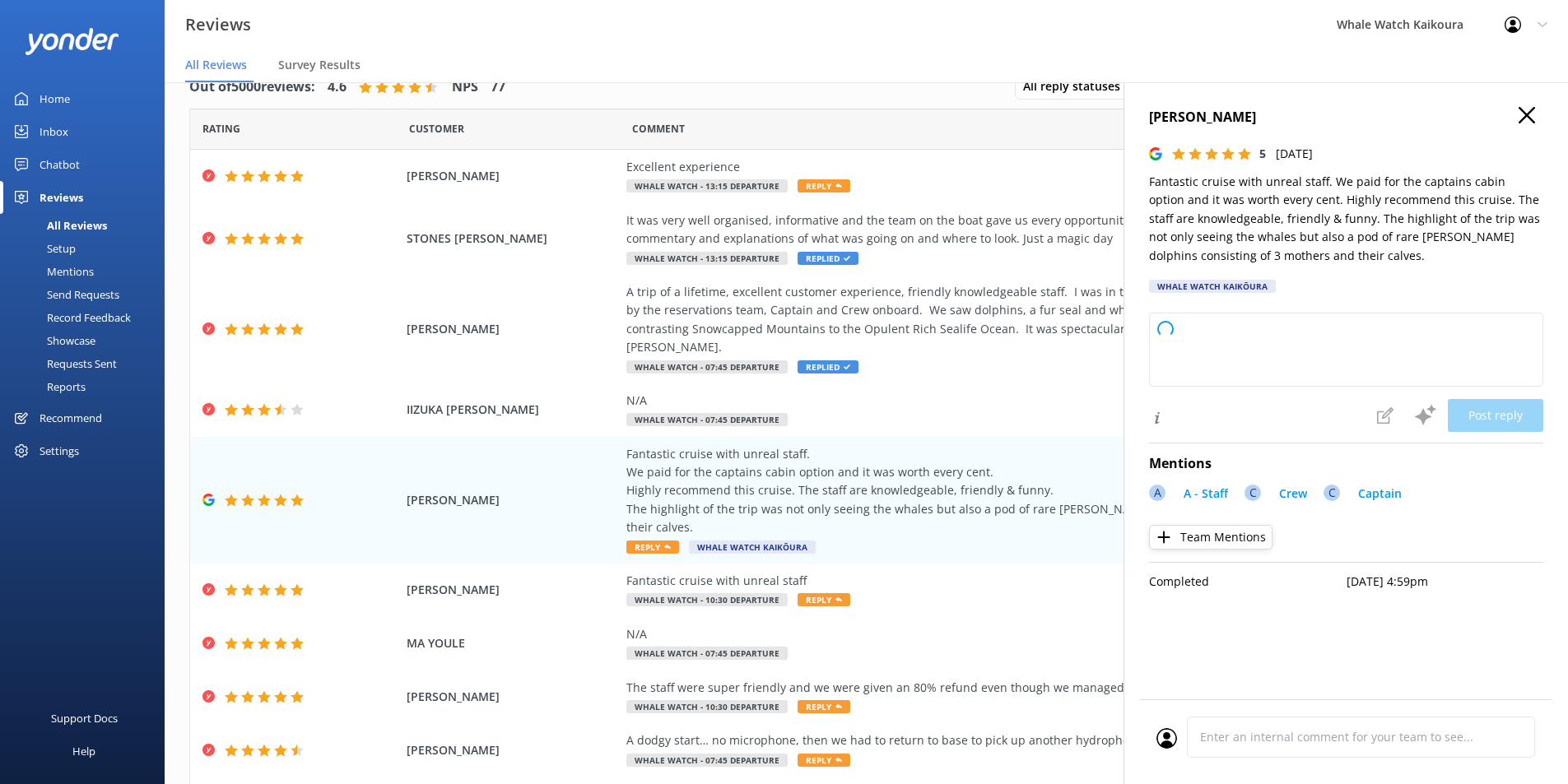
type textarea "Thank you so much for your wonderful review! We're thrilled to hear you enjoyed…"
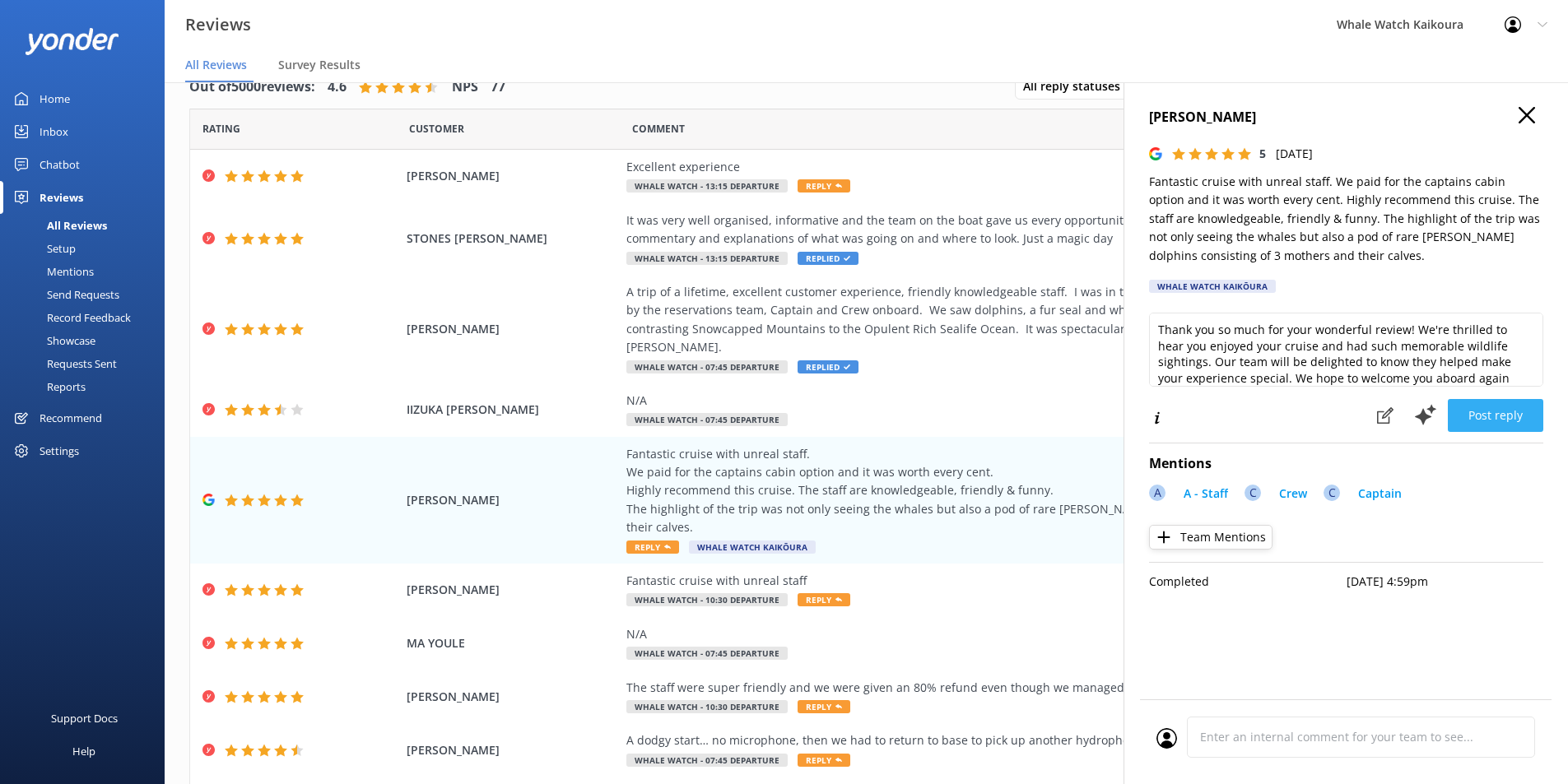
click at [1500, 417] on button "Post reply" at bounding box center [1495, 415] width 96 height 33
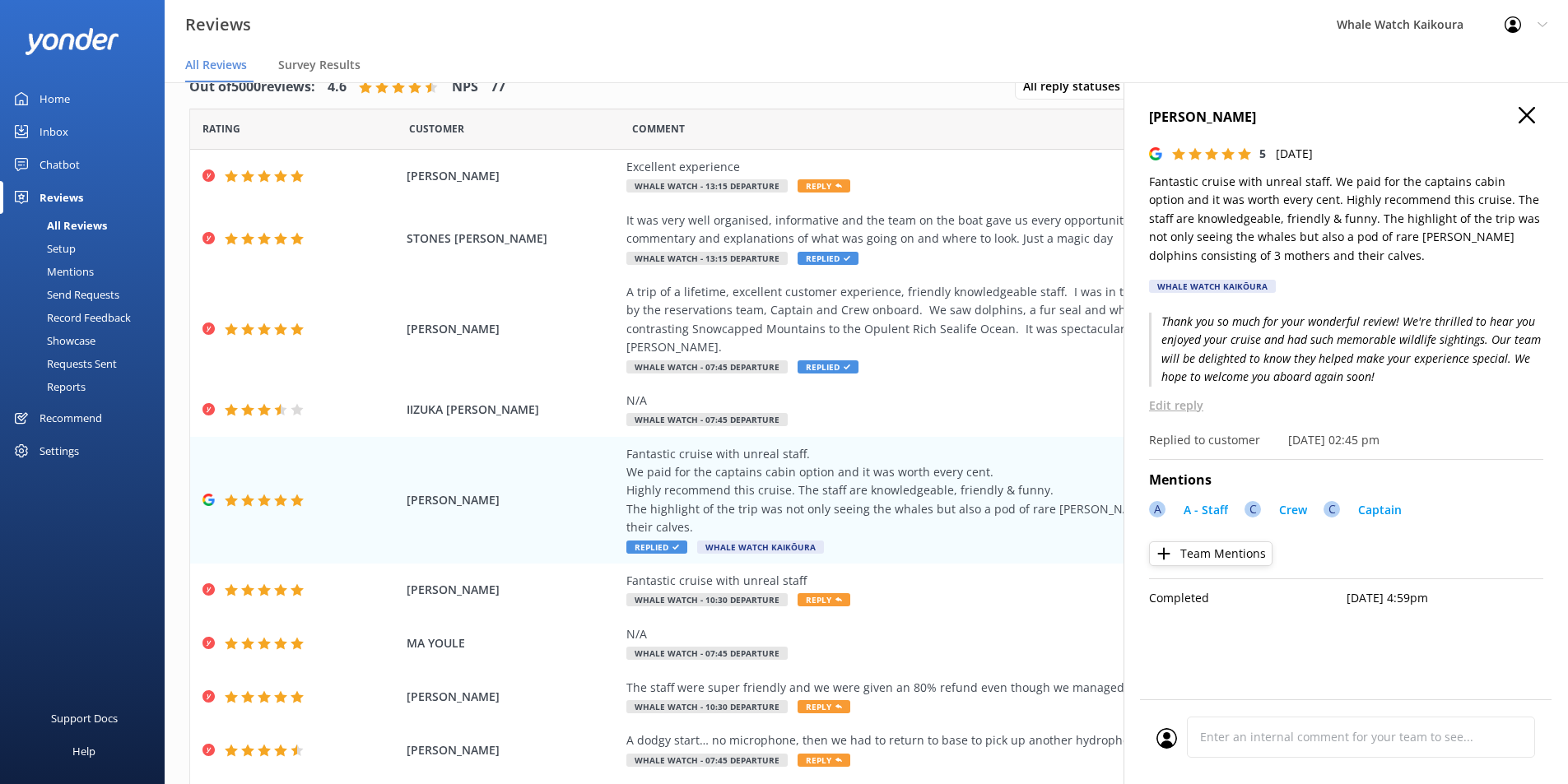
click at [1531, 118] on icon "button" at bounding box center [1527, 115] width 17 height 17
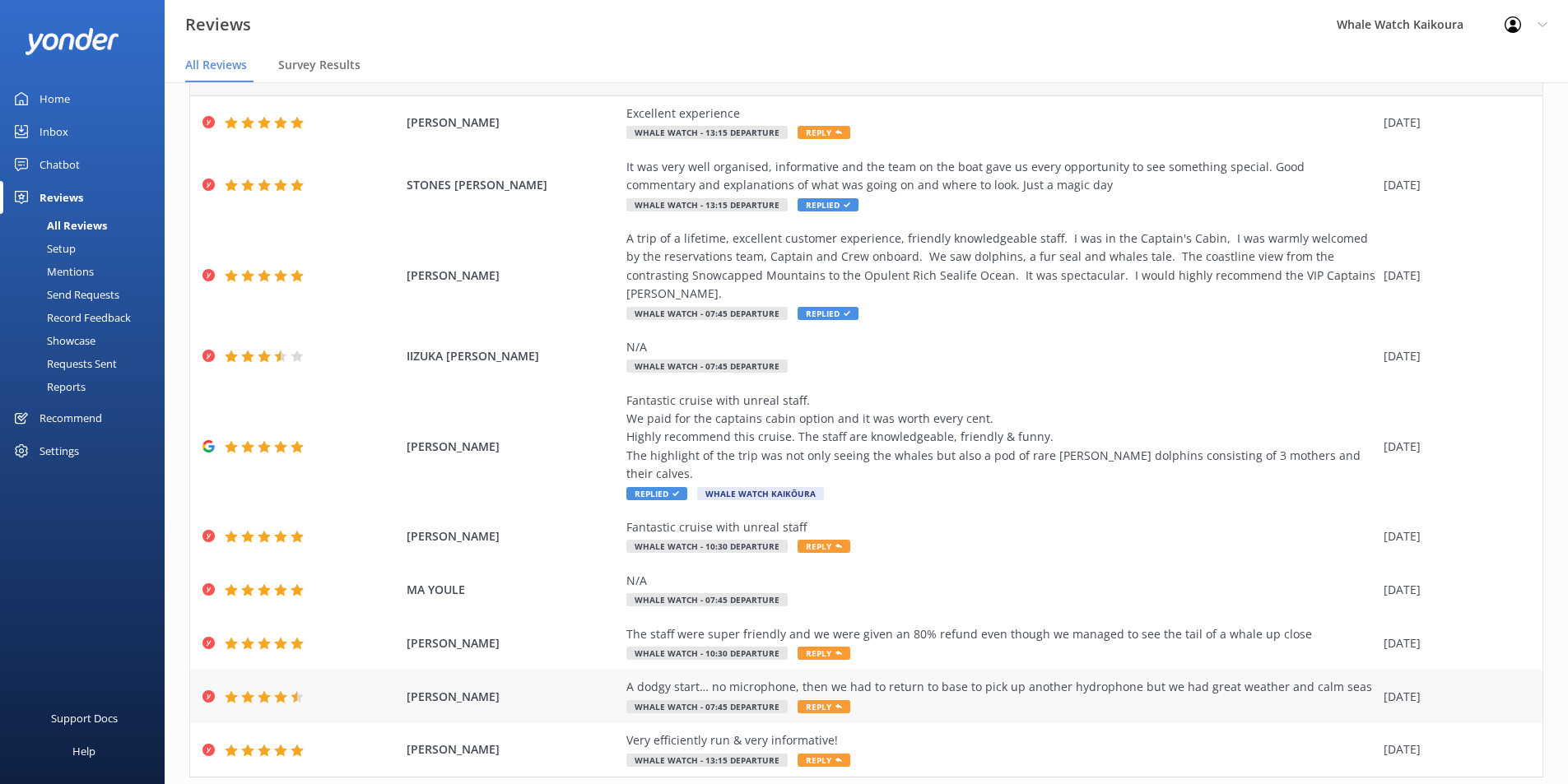
scroll to position [97, 0]
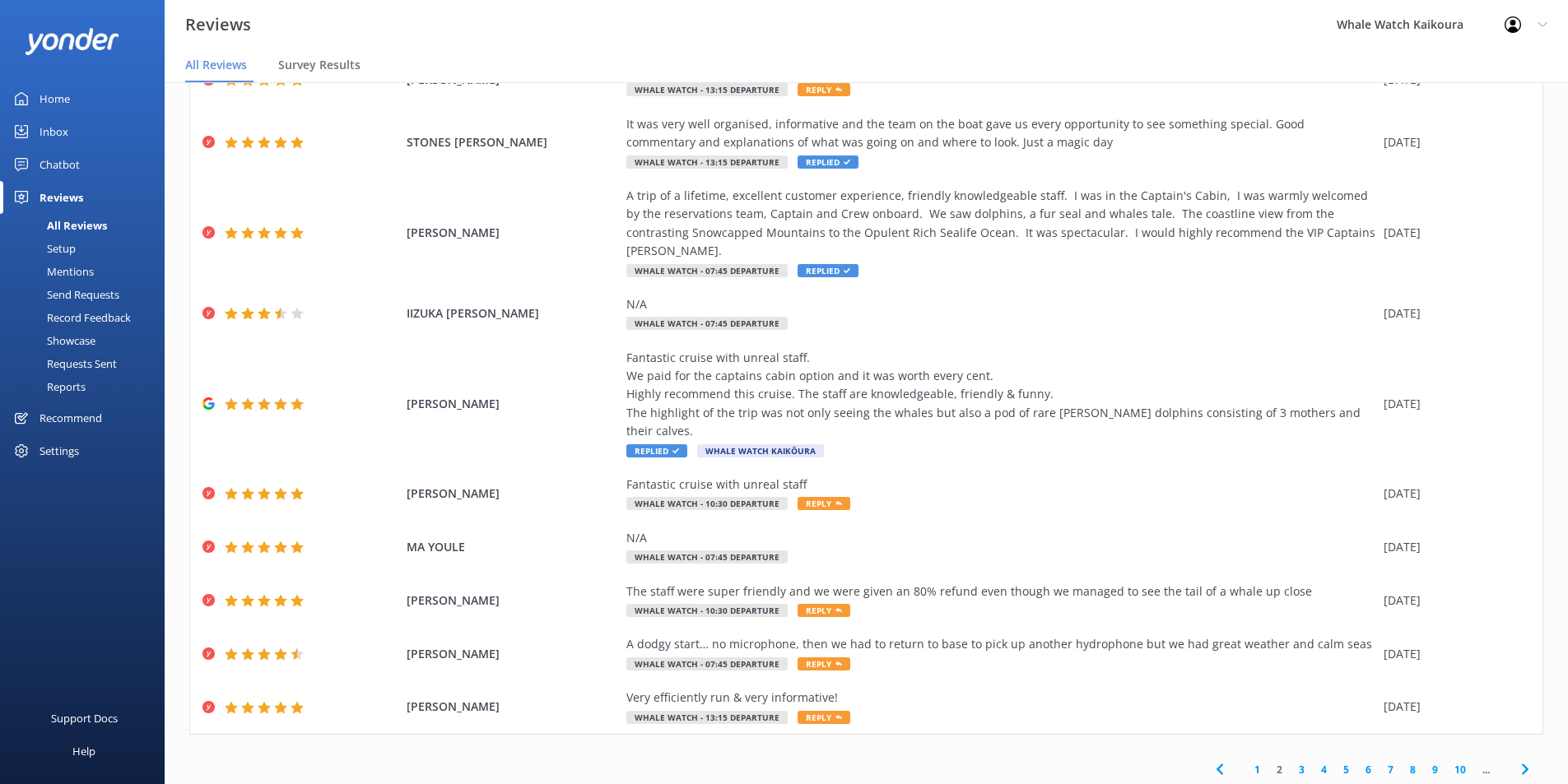
click at [1521, 764] on use at bounding box center [1524, 769] width 7 height 11
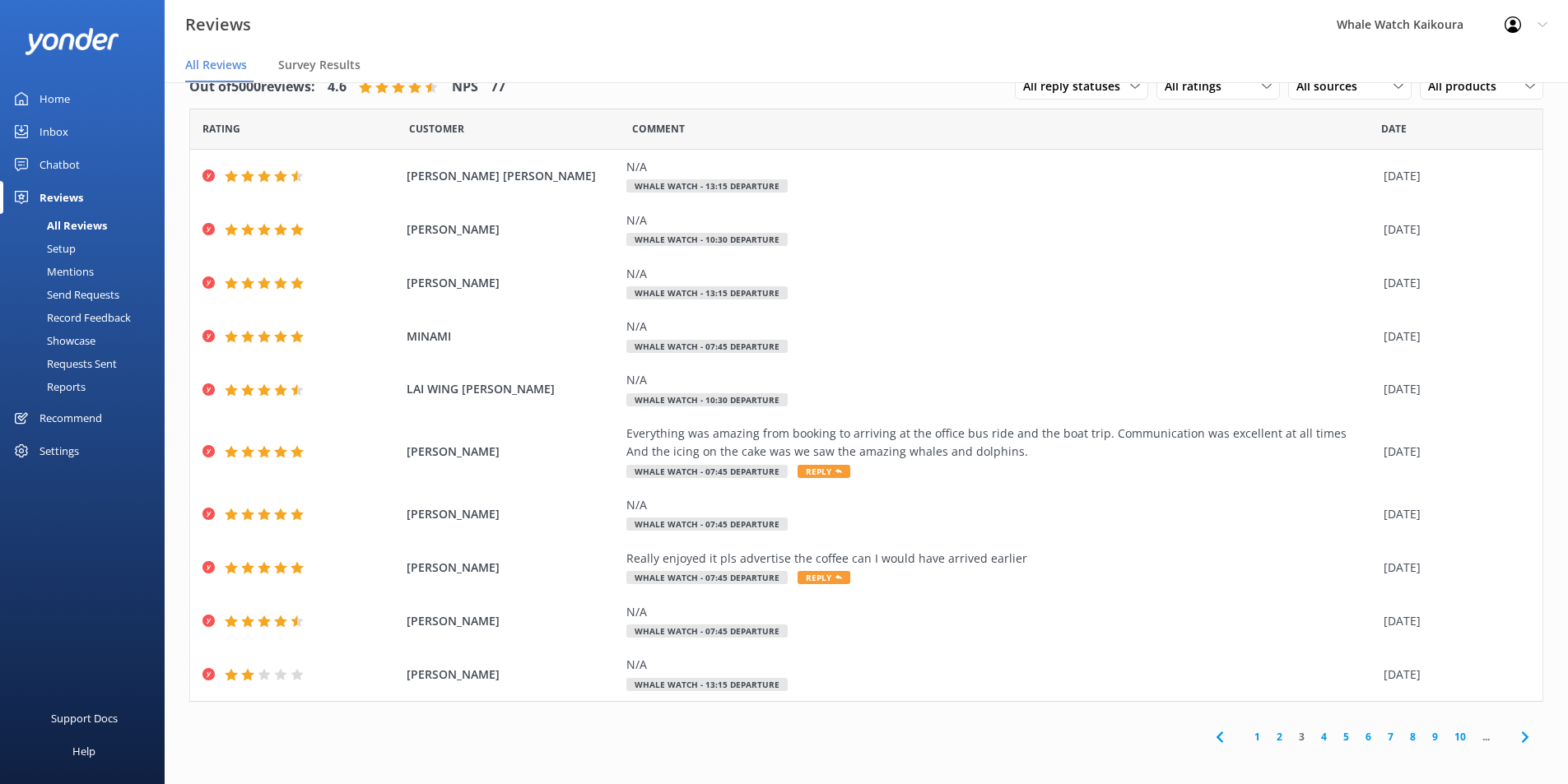
click at [1521, 734] on use at bounding box center [1524, 737] width 7 height 11
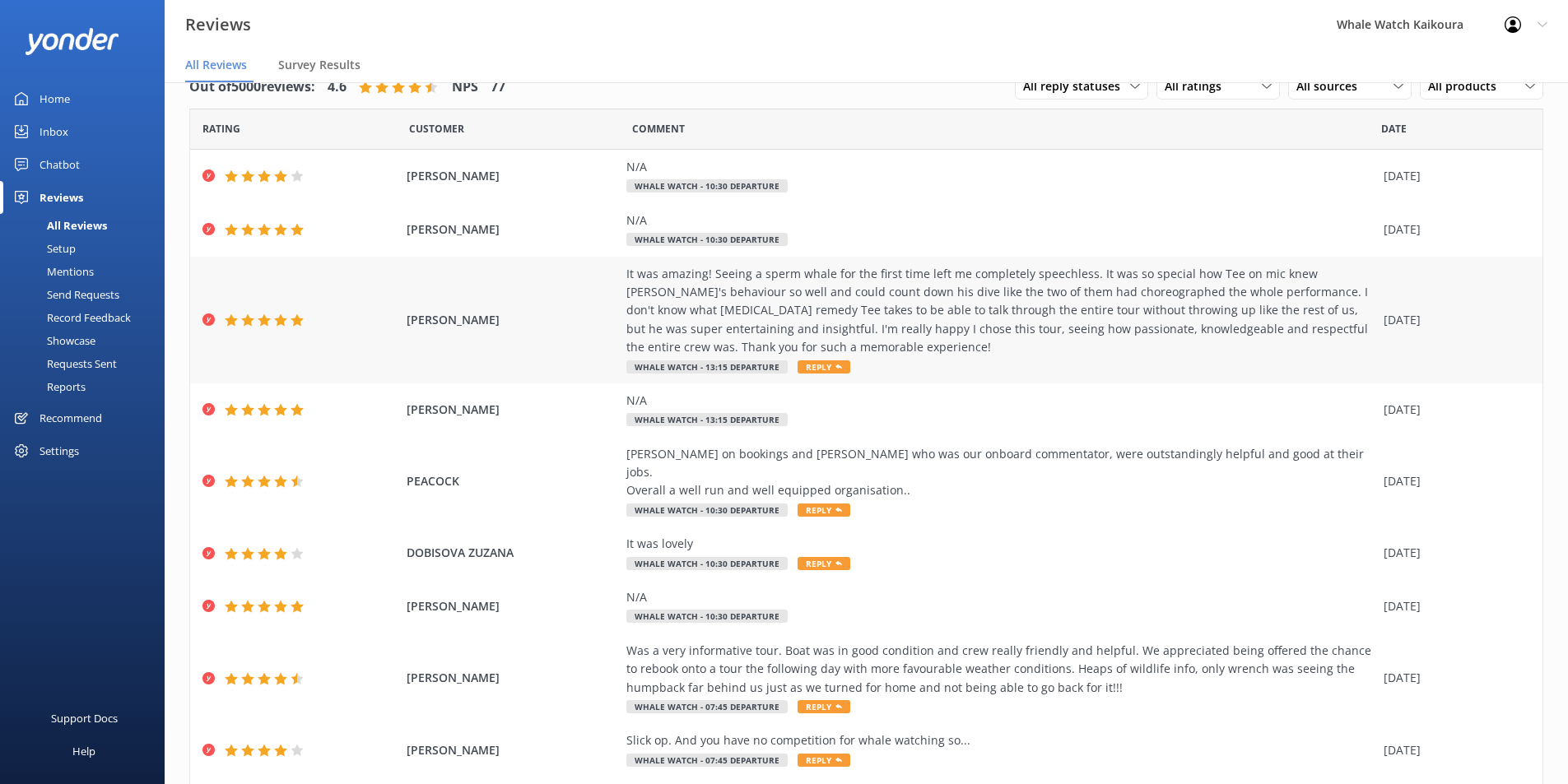
click at [935, 353] on div "It was amazing! Seeing a sperm whale for the first time left me completely spee…" at bounding box center [1000, 310] width 748 height 92
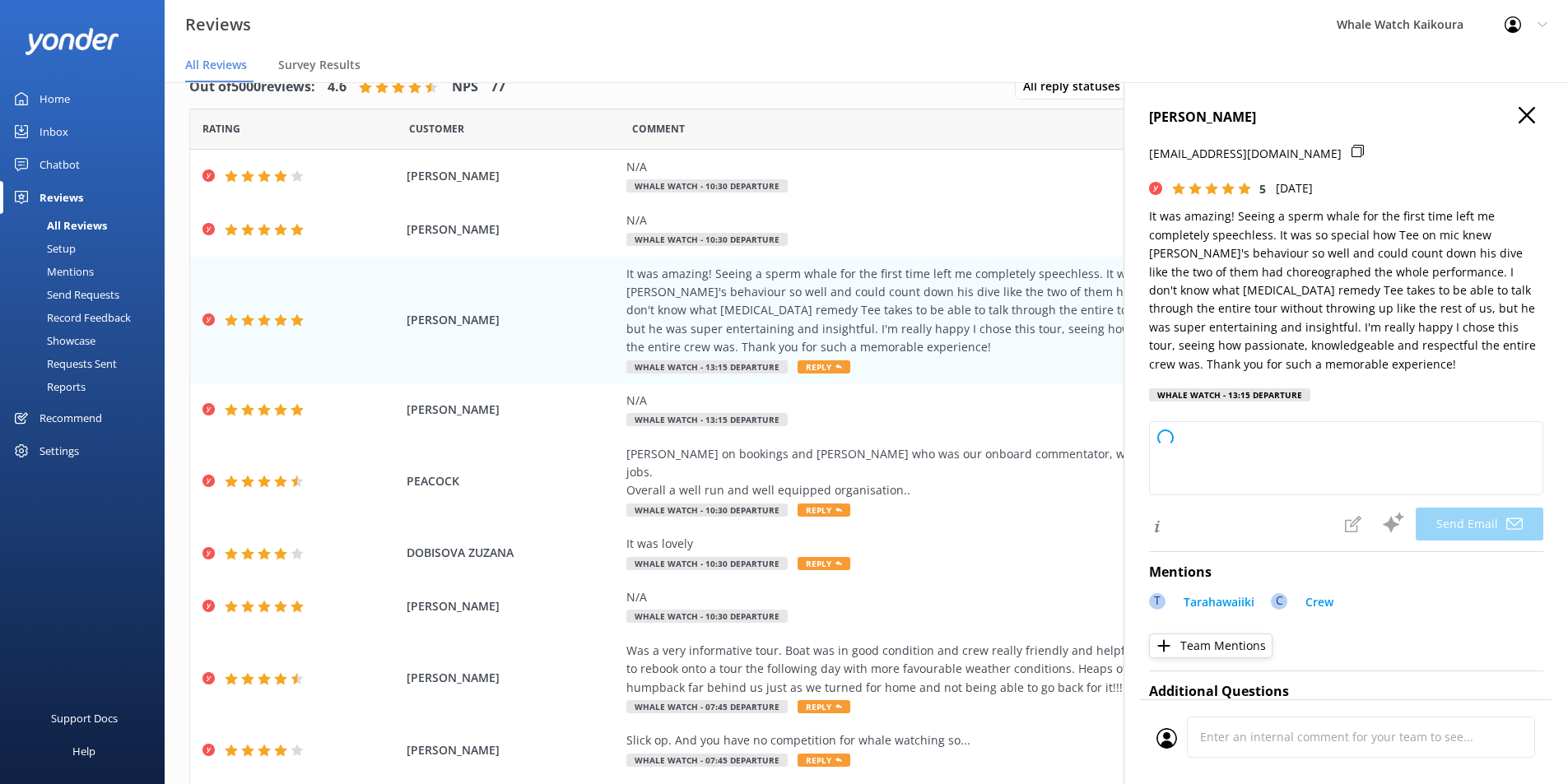
type textarea "Thank you so much for your wonderful review, [PERSON_NAME]! We’re thrilled to h…"
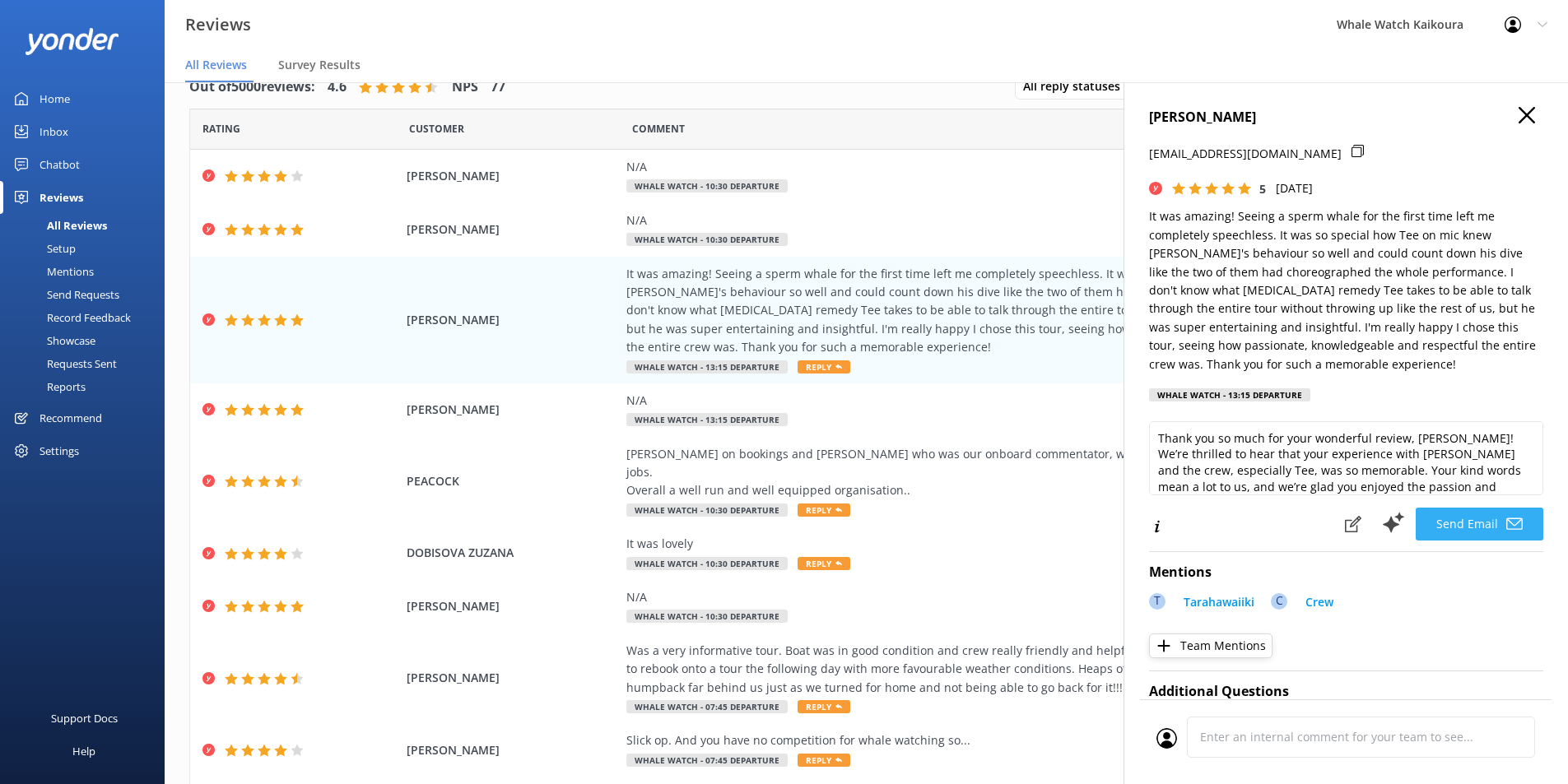
click at [1492, 527] on button "Send Email" at bounding box center [1479, 523] width 127 height 33
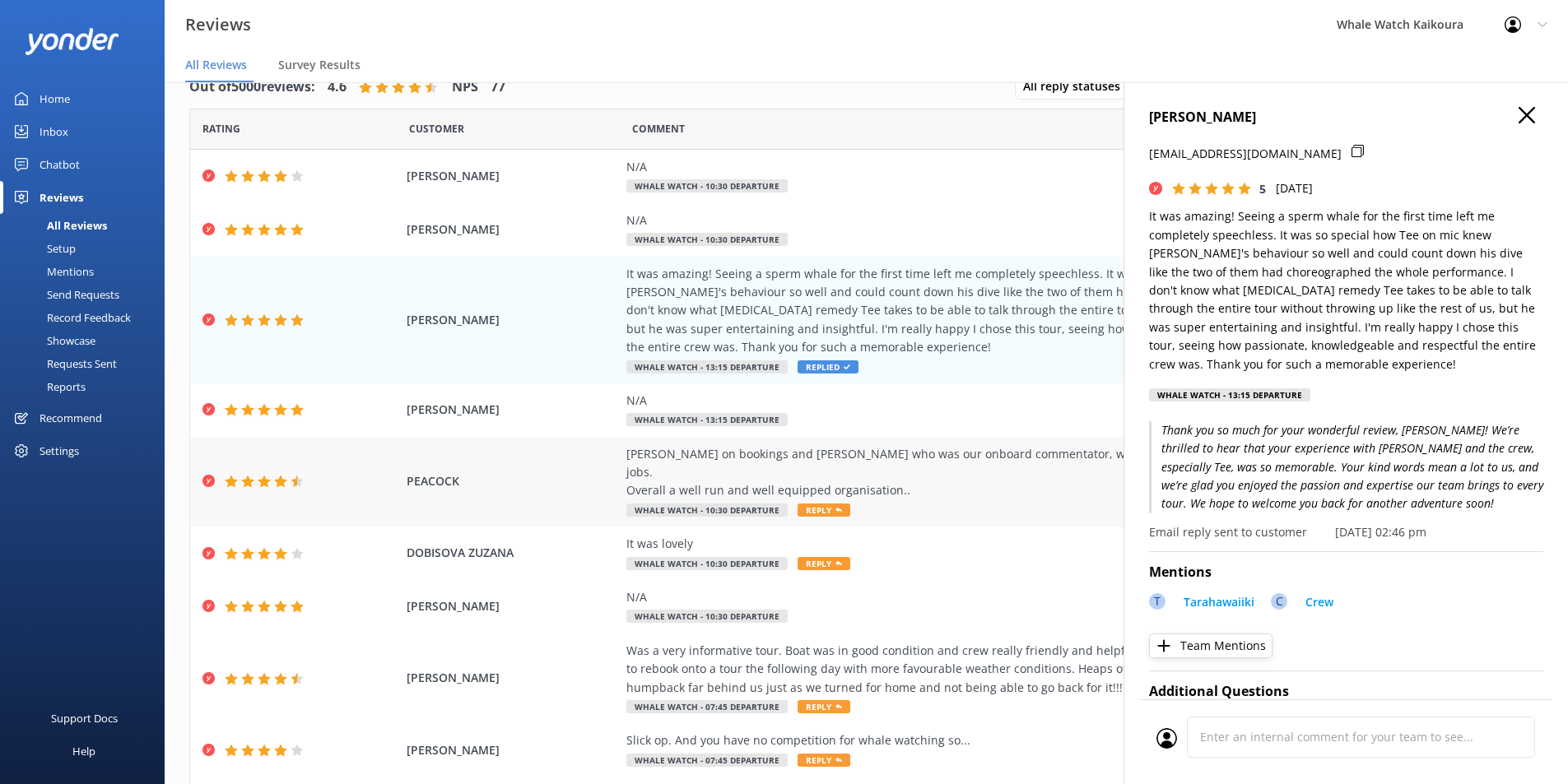
click at [869, 462] on div "[PERSON_NAME] on bookings and [PERSON_NAME] who was our onboard commentator, we…" at bounding box center [1000, 473] width 748 height 55
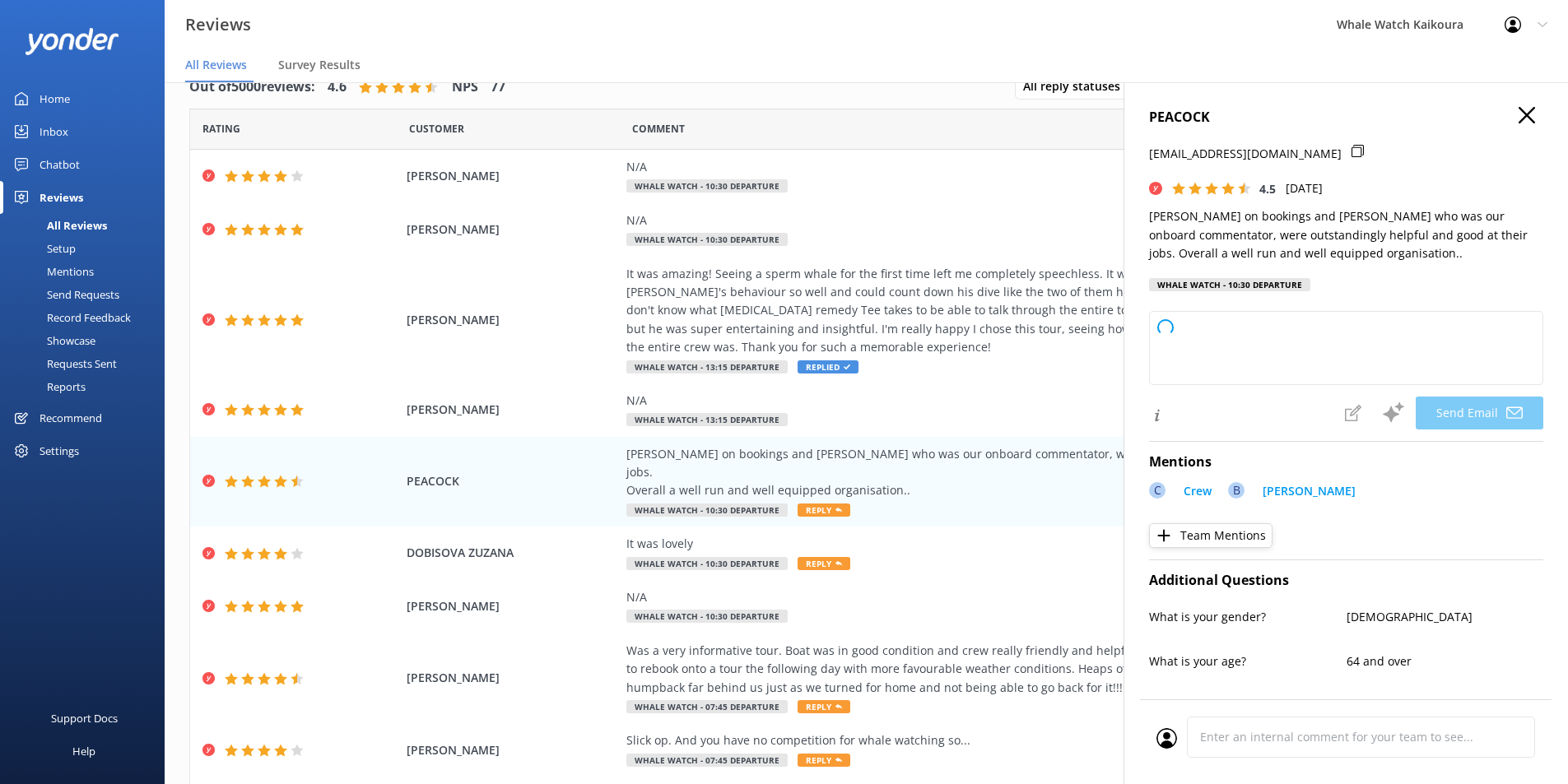
type textarea "Thank you so much for your kind words, Peacock! We’re delighted to hear that [P…"
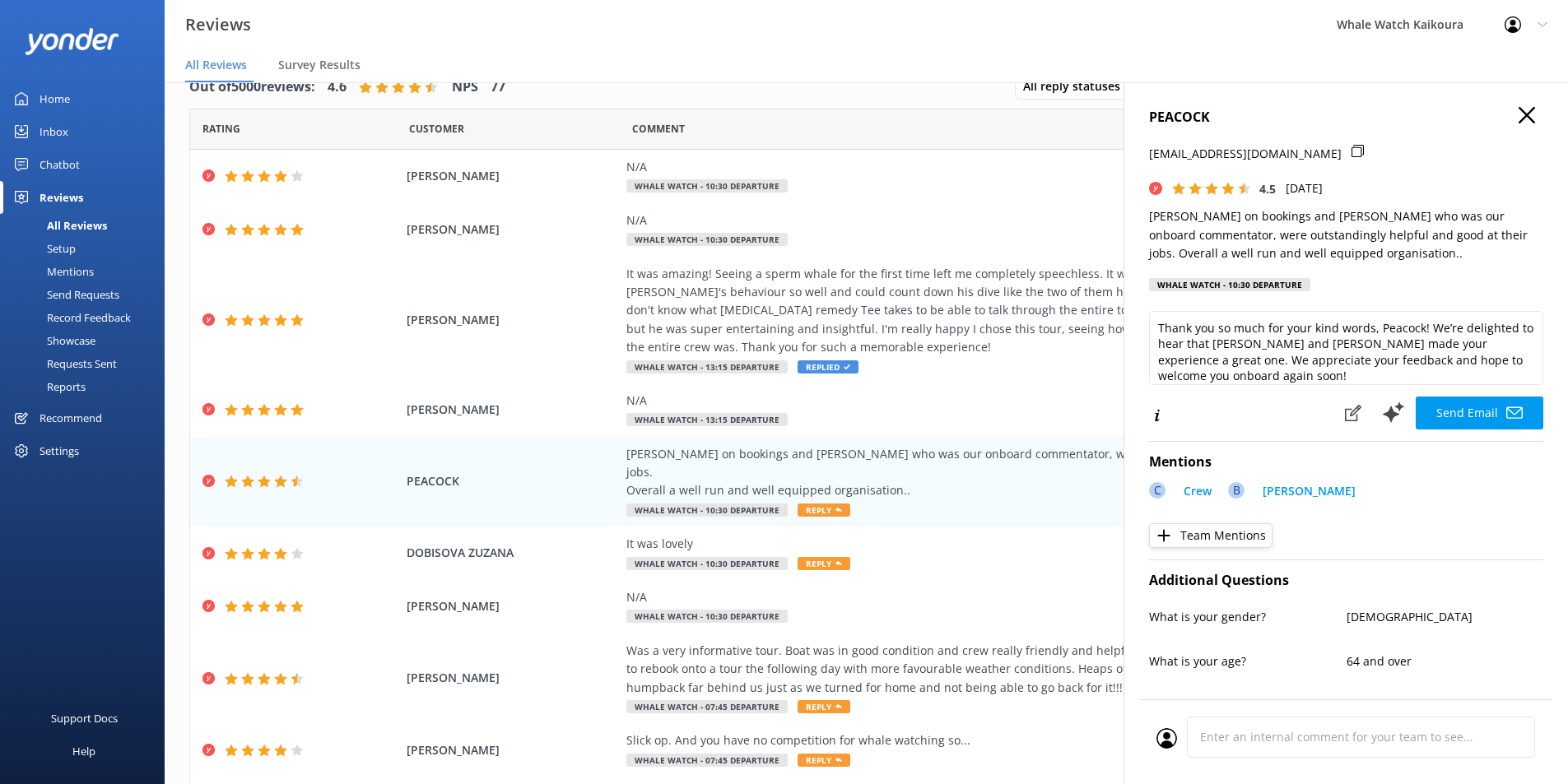
click at [1519, 113] on use "button" at bounding box center [1527, 115] width 17 height 17
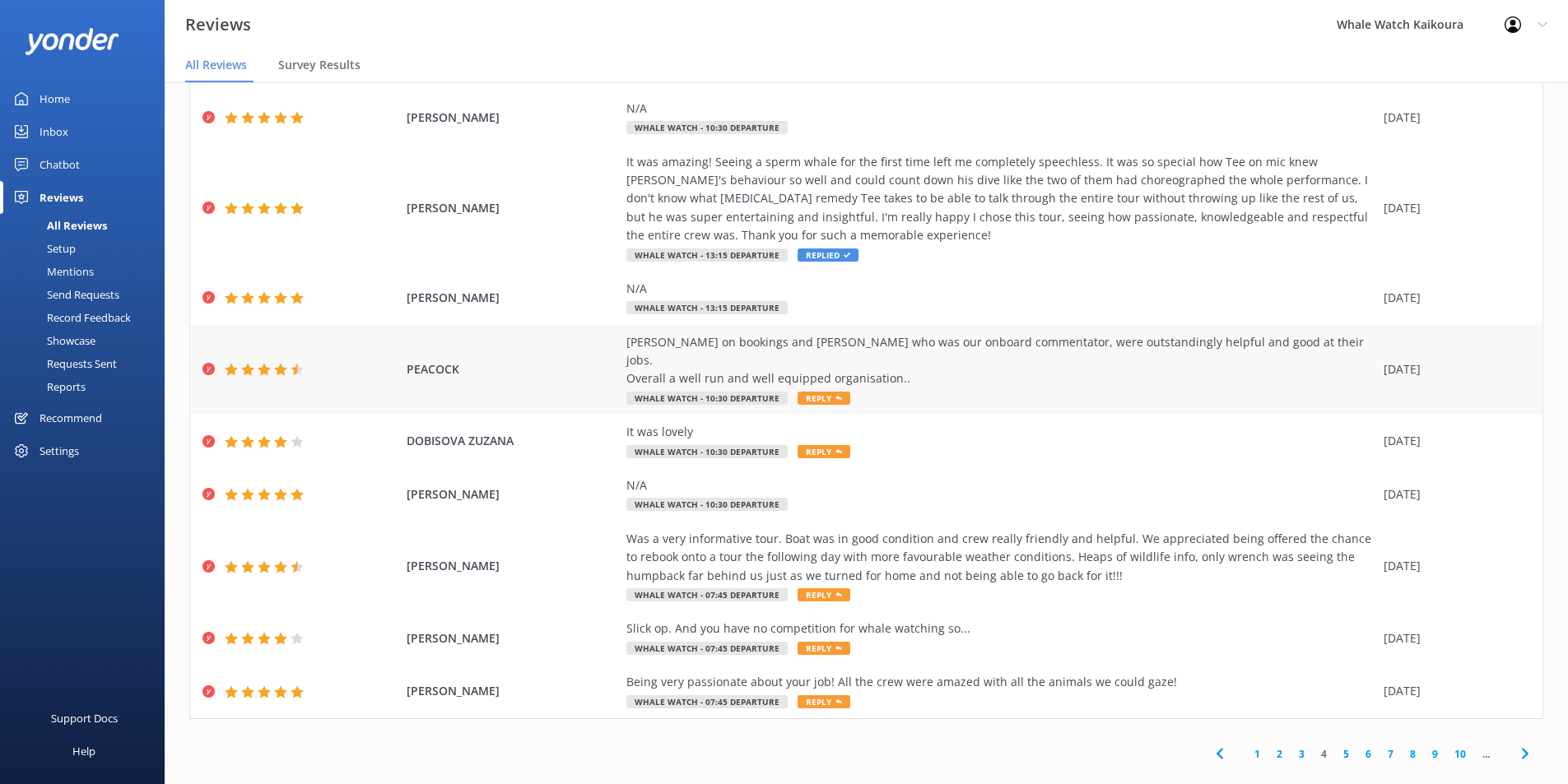
scroll to position [116, 0]
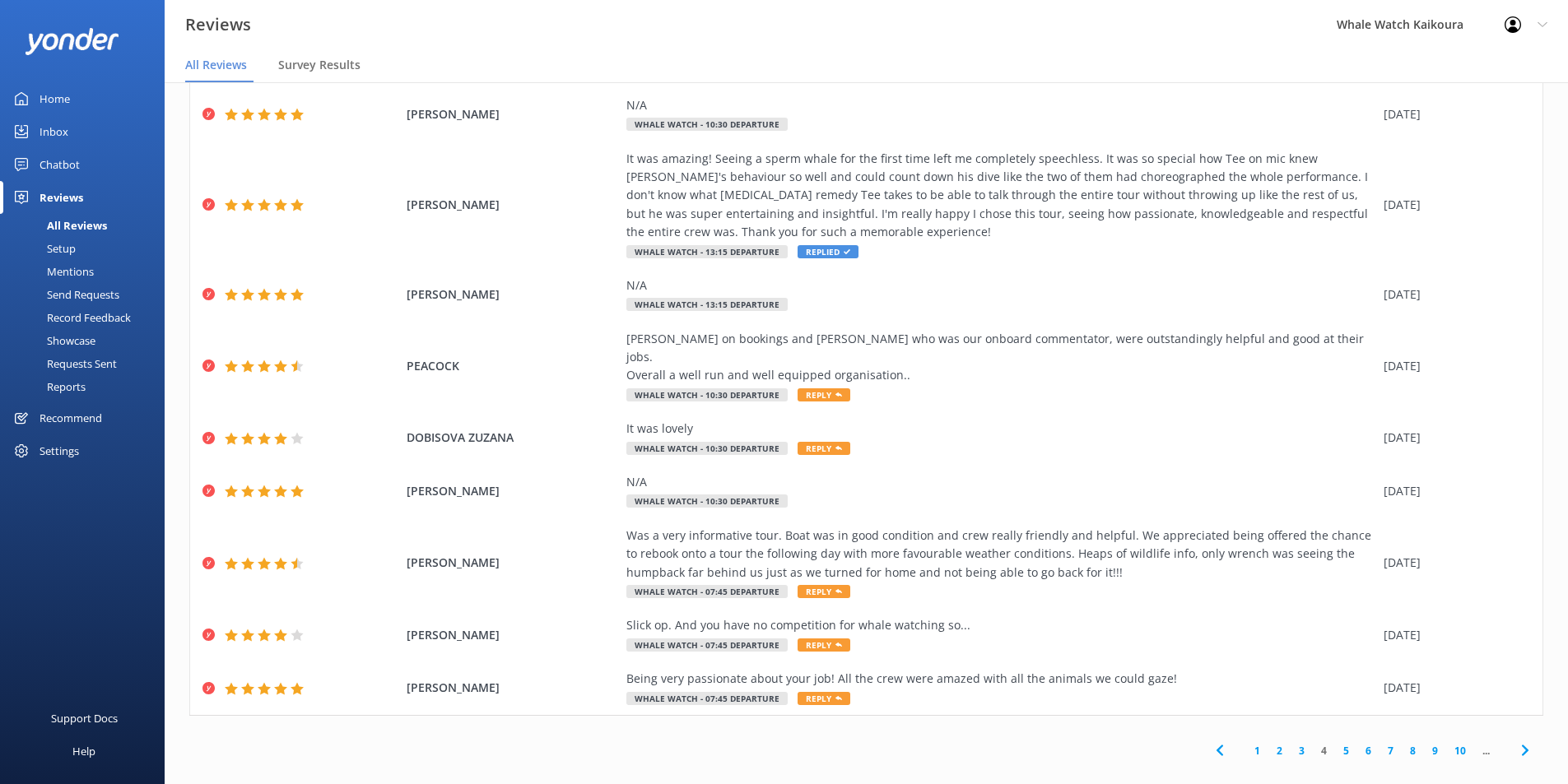
click at [1515, 741] on icon at bounding box center [1525, 750] width 20 height 20
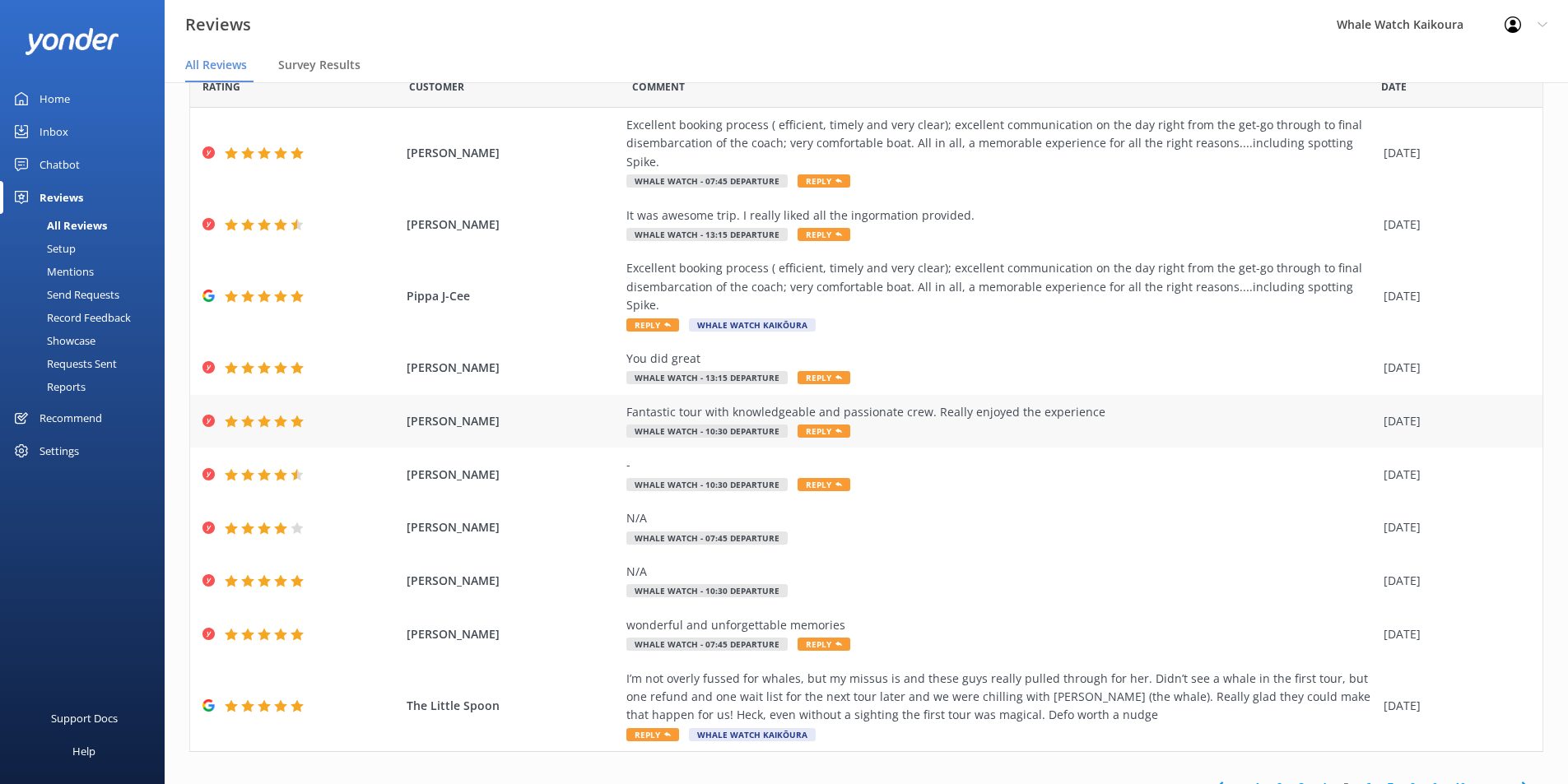
scroll to position [59, 0]
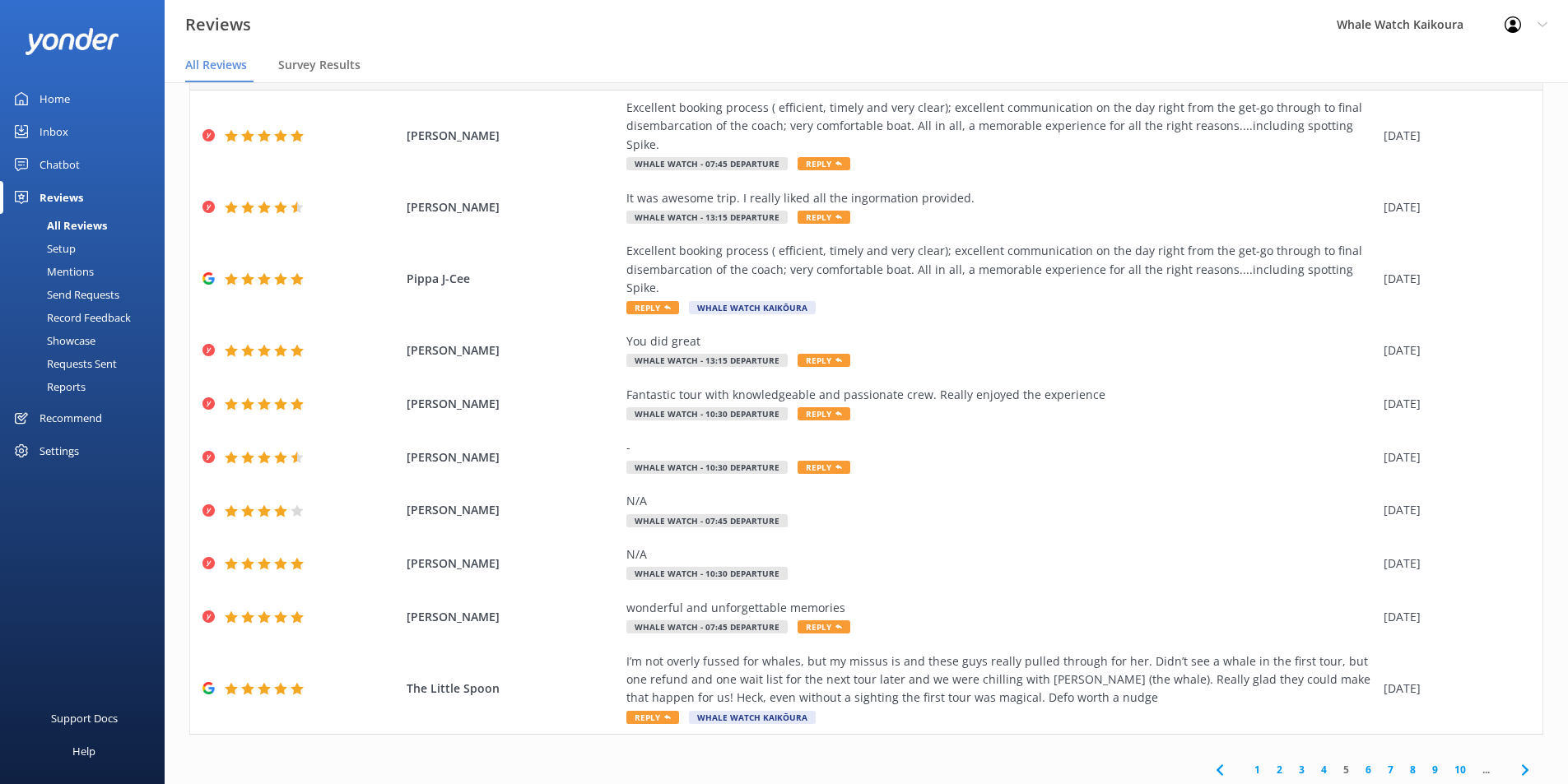
click at [1521, 764] on use at bounding box center [1524, 769] width 7 height 11
